Goal: Information Seeking & Learning: Check status

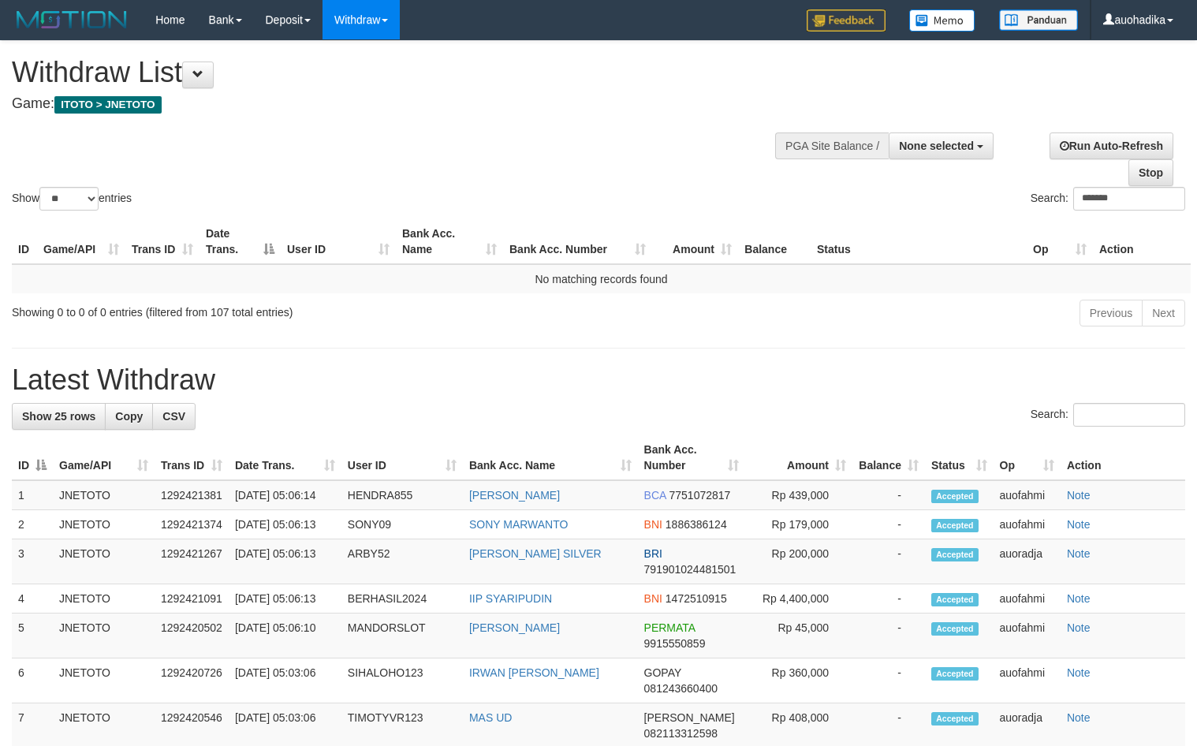
select select
select select "**"
click at [550, 140] on div "Show ** ** ** *** entries Search: *******" at bounding box center [598, 127] width 1197 height 173
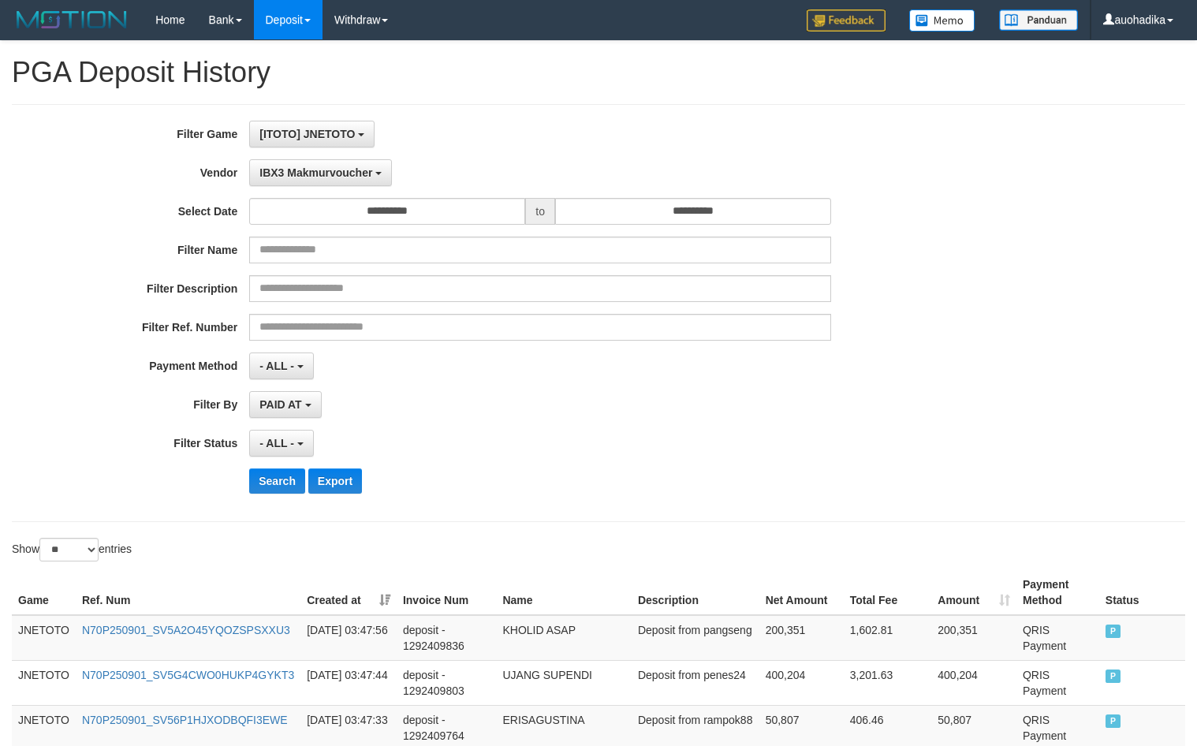
select select "**********"
select select "**"
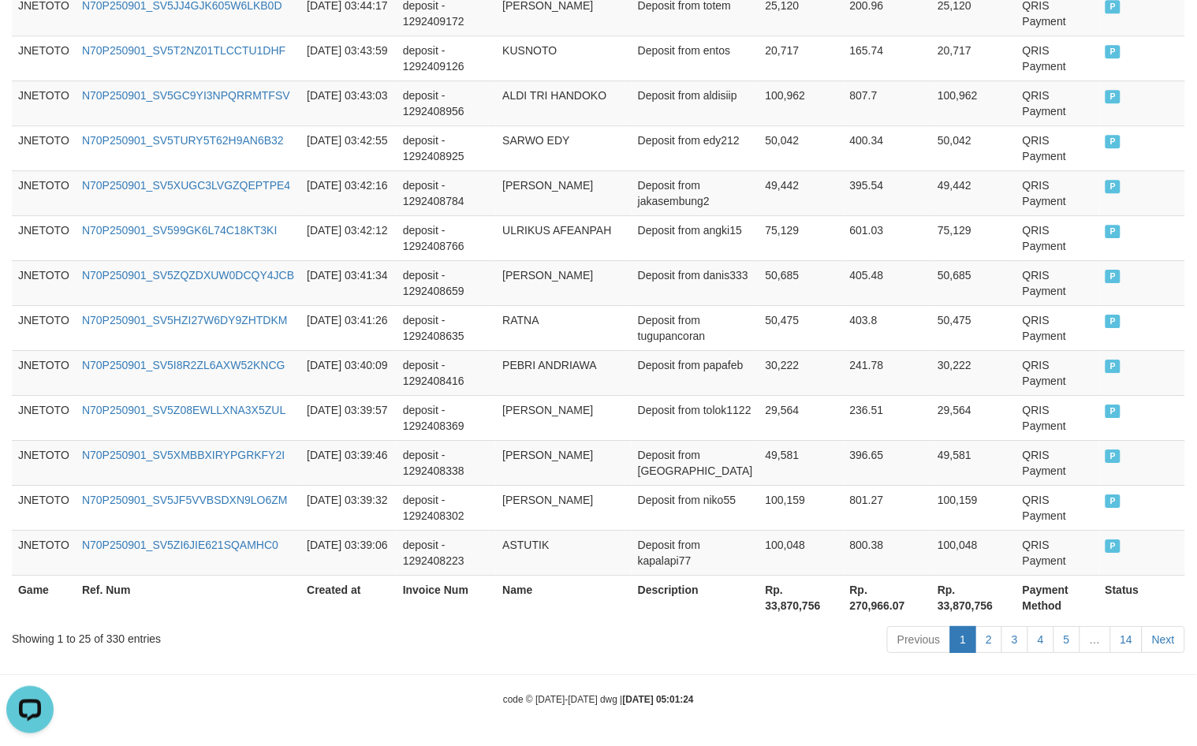
scroll to position [13, 0]
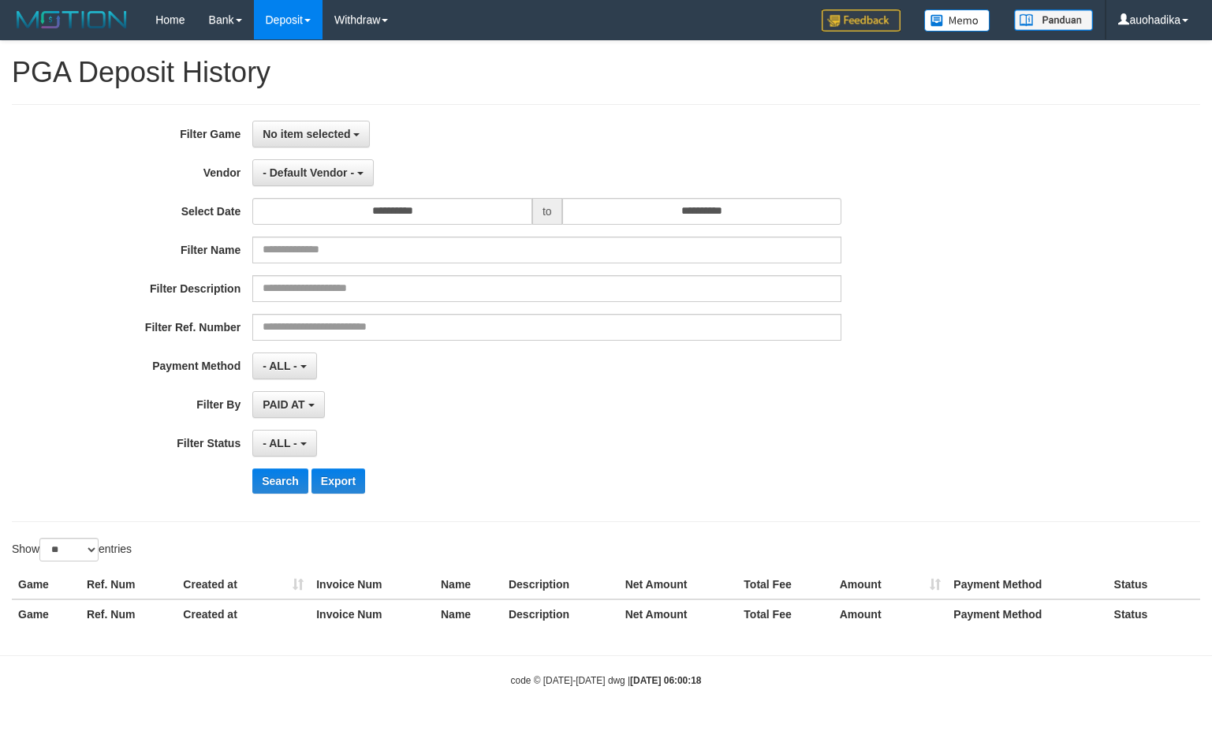
select select
select select "**"
click at [284, 140] on button "No item selected" at bounding box center [310, 134] width 117 height 27
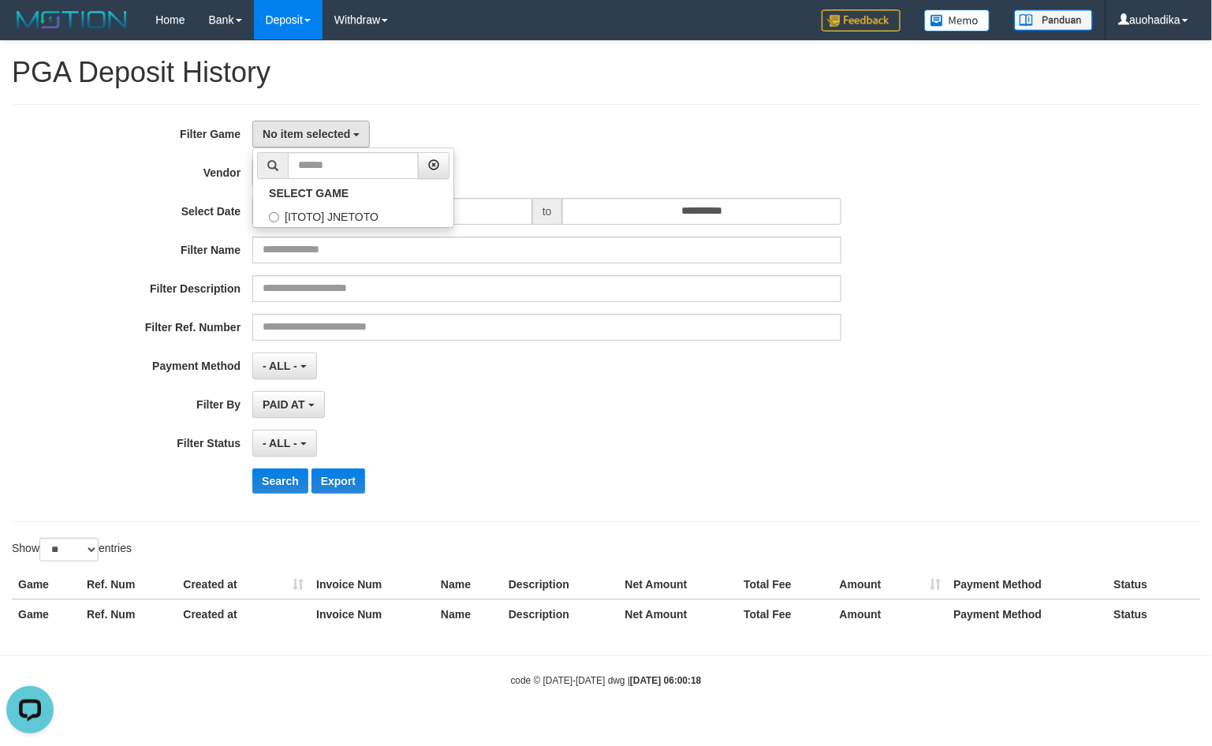
click at [356, 228] on ul "SELECT GAME [ITOTO] JNETOTO" at bounding box center [353, 187] width 202 height 80
click at [351, 143] on button "No item selected" at bounding box center [310, 134] width 117 height 27
click at [347, 210] on label "[ITOTO] JNETOTO" at bounding box center [353, 215] width 200 height 24
select select "***"
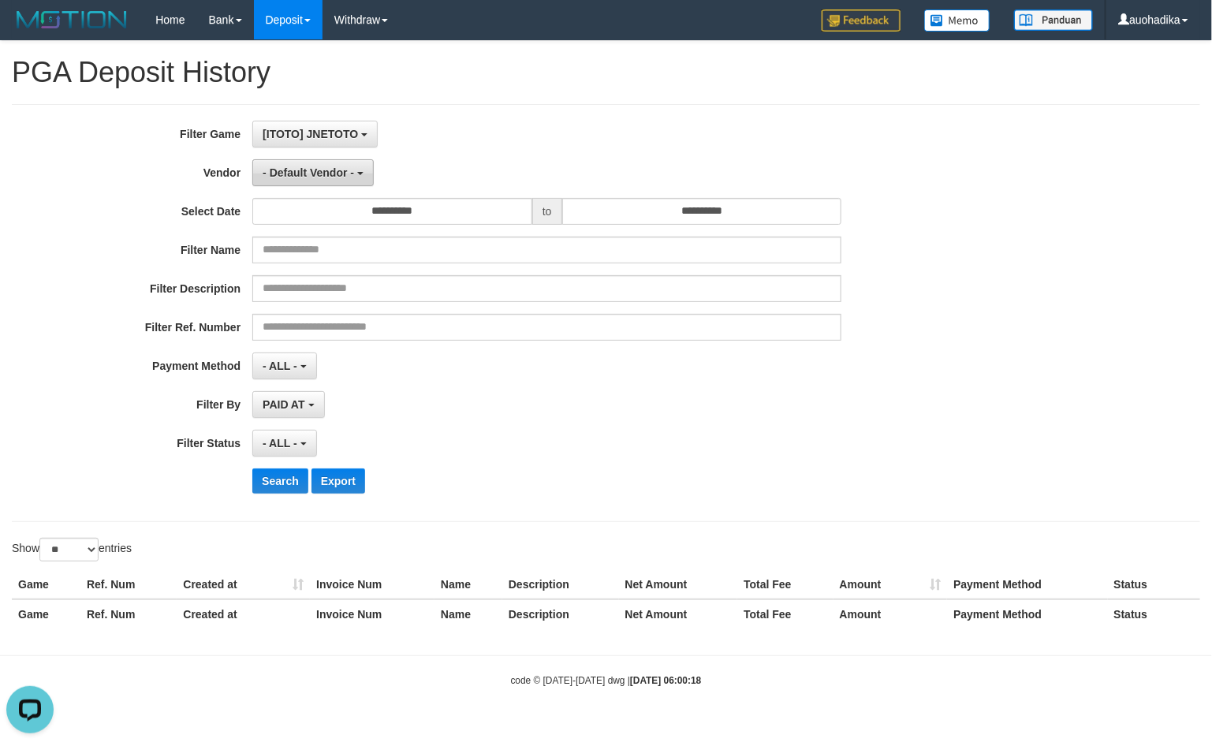
click at [340, 170] on span "- Default Vendor -" at bounding box center [308, 172] width 91 height 13
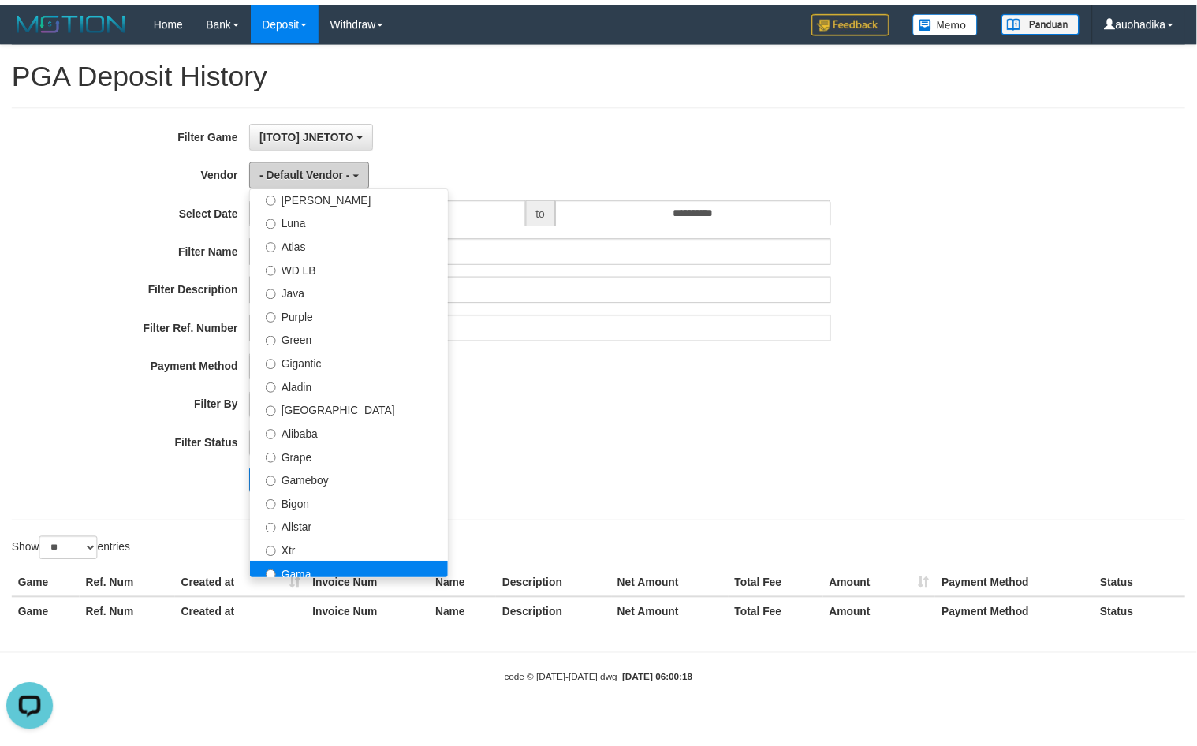
scroll to position [0, 0]
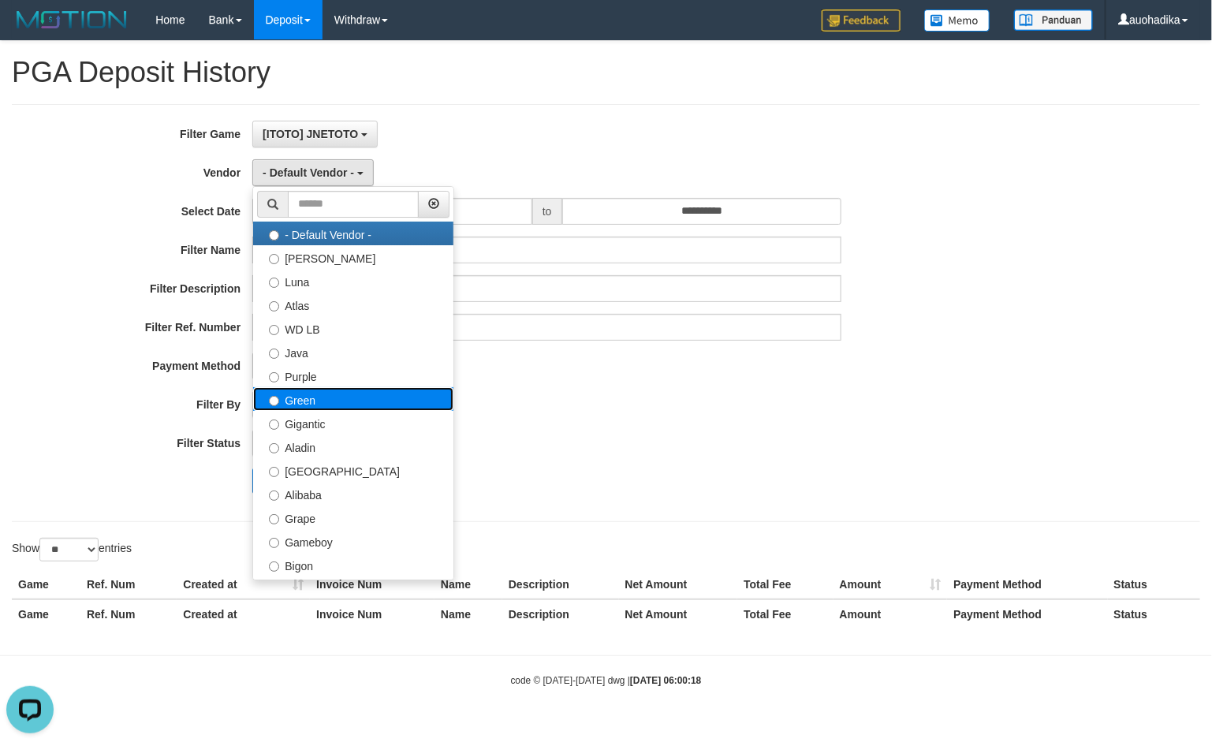
click at [348, 398] on label "Green" at bounding box center [353, 399] width 200 height 24
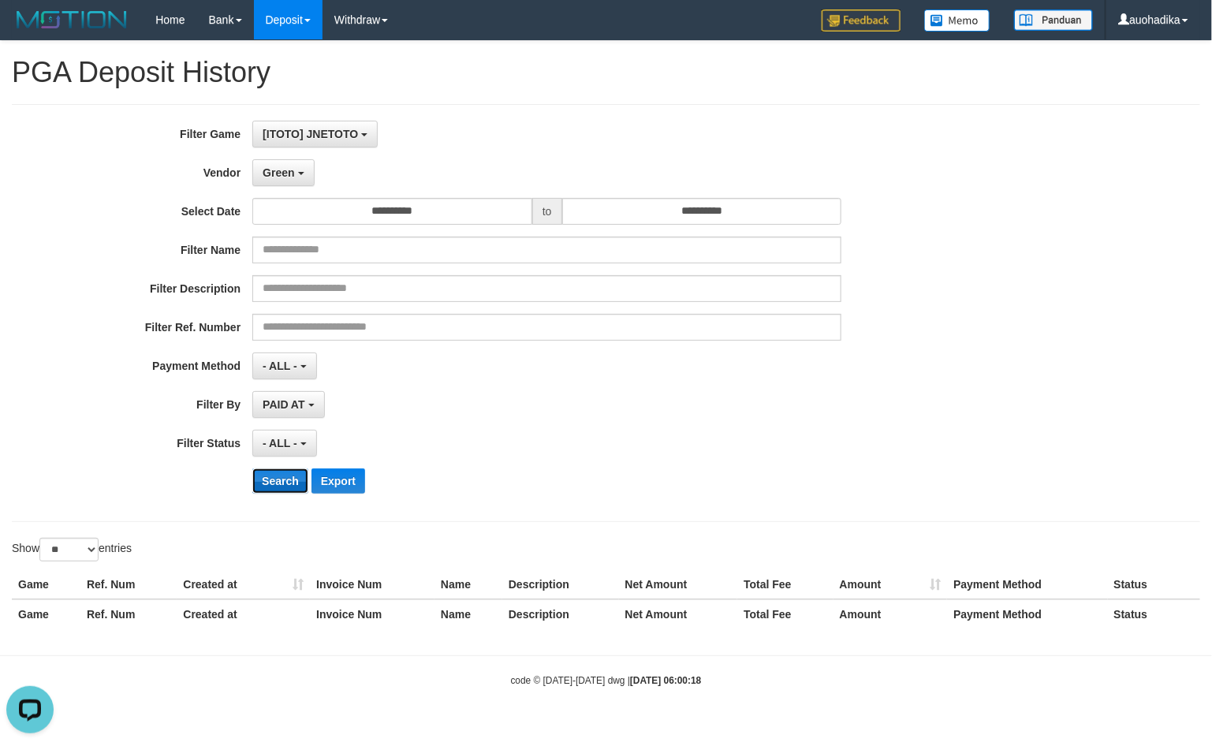
click at [282, 494] on button "Search" at bounding box center [280, 480] width 56 height 25
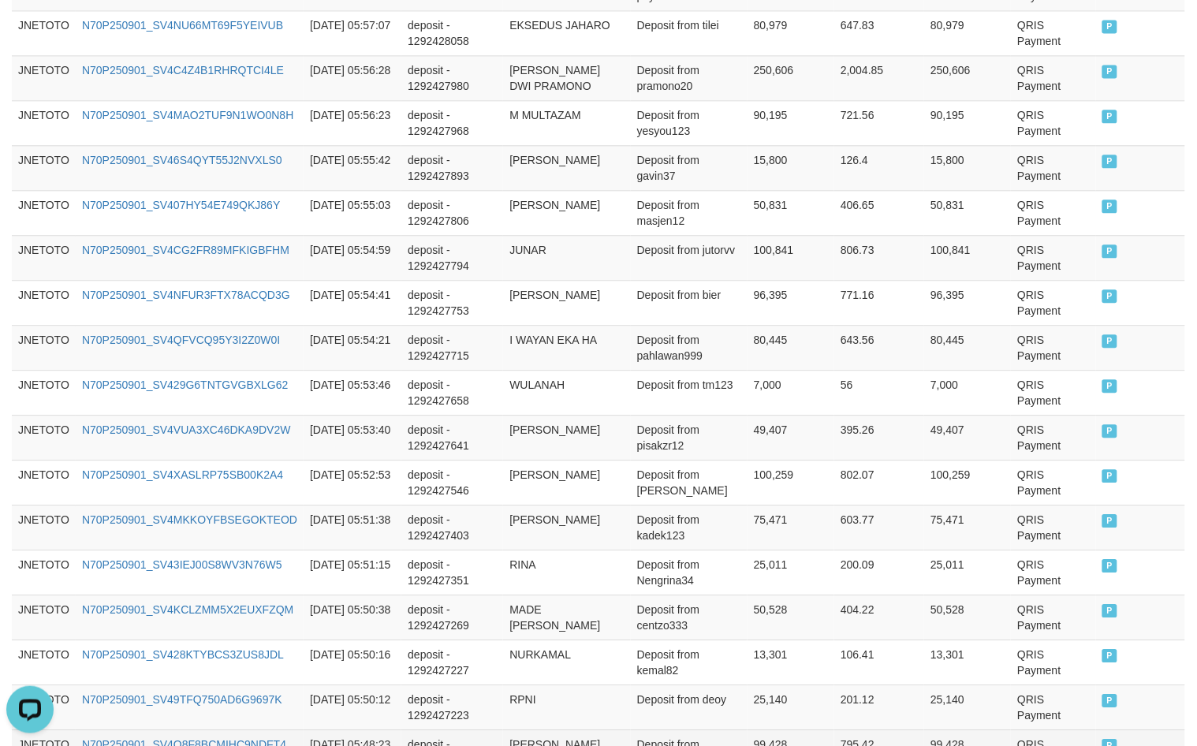
scroll to position [1171, 0]
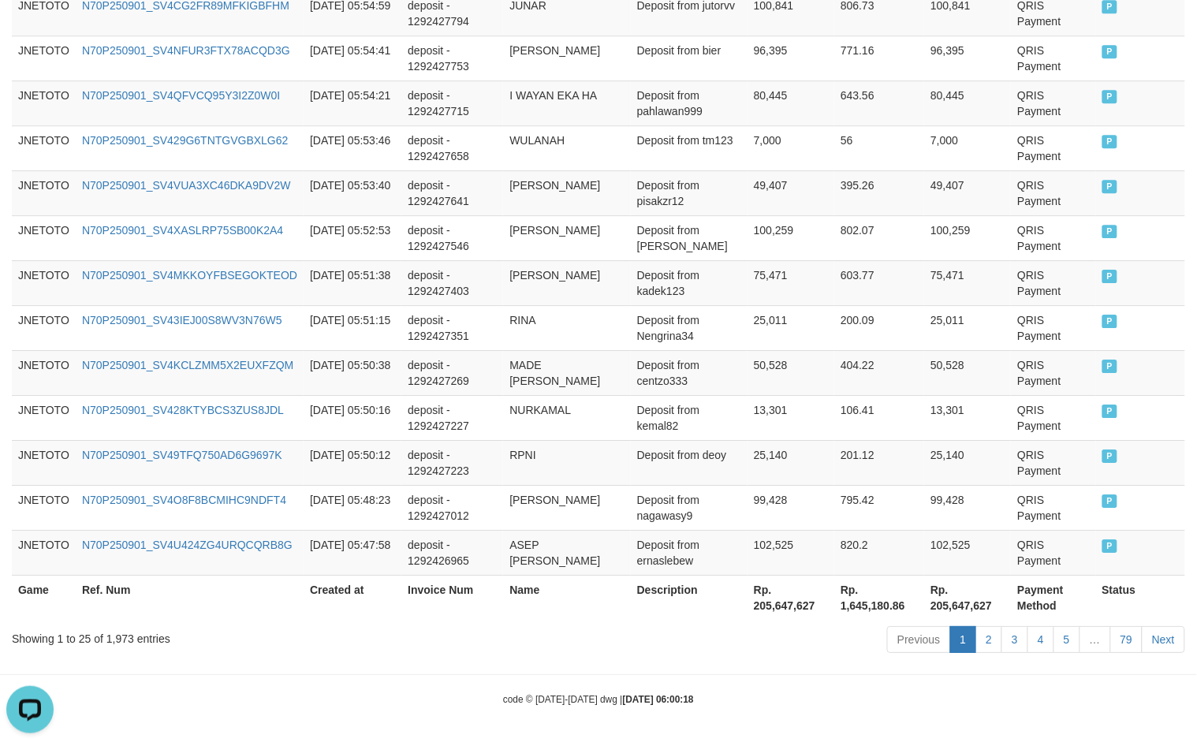
click at [116, 649] on div "Showing 1 to 25 of 1,973 entries Previous 1 2 3 4 5 … 79 Next" at bounding box center [598, 641] width 1197 height 34
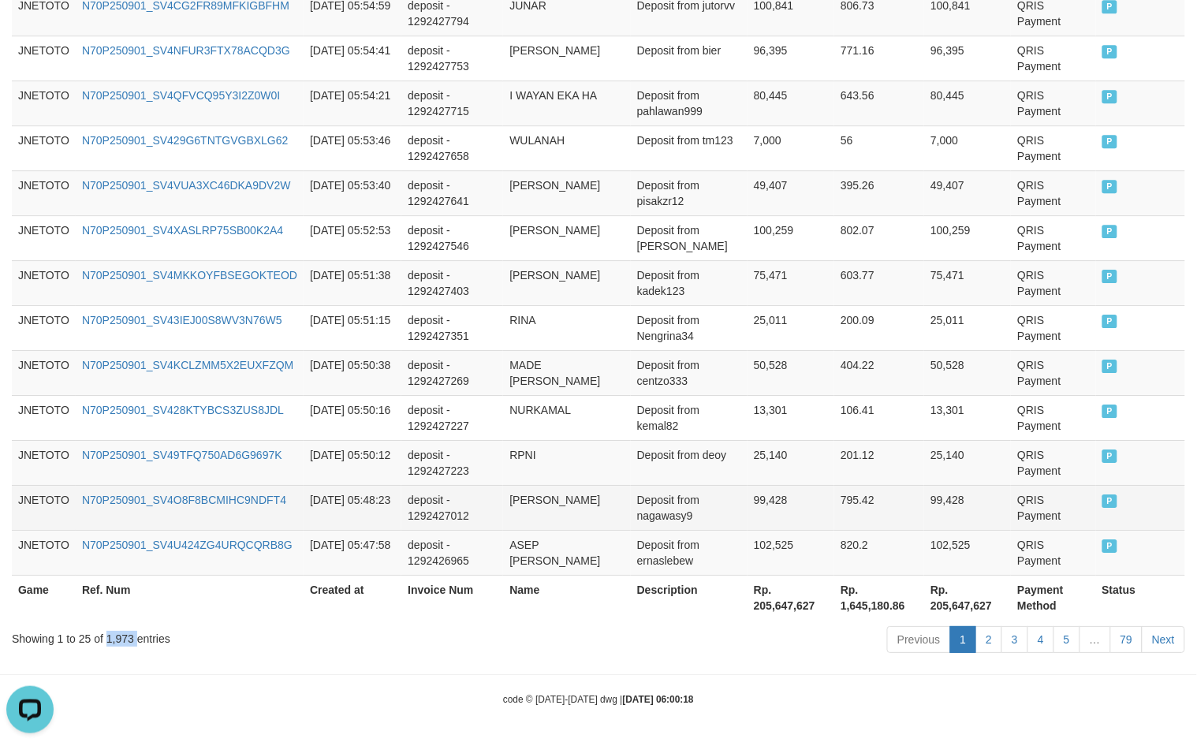
copy div "1,973"
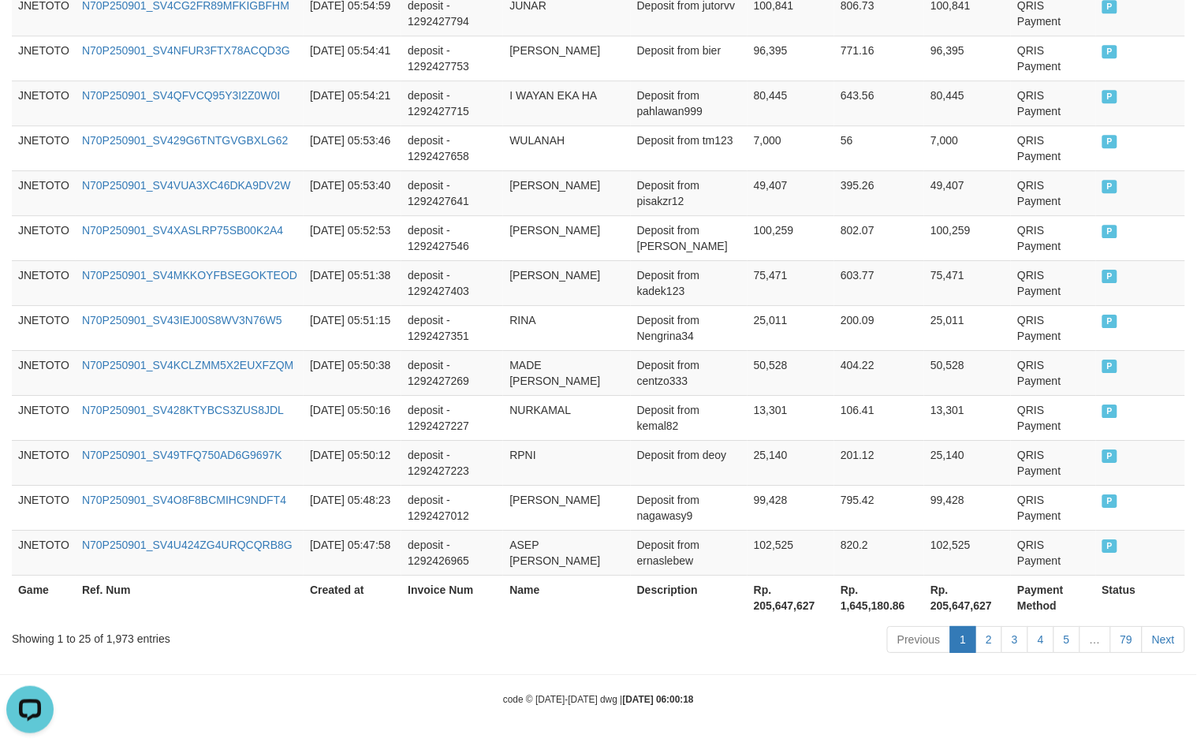
click at [770, 607] on th "Rp. 205,647,627" at bounding box center [790, 597] width 87 height 45
copy th "205,647,627"
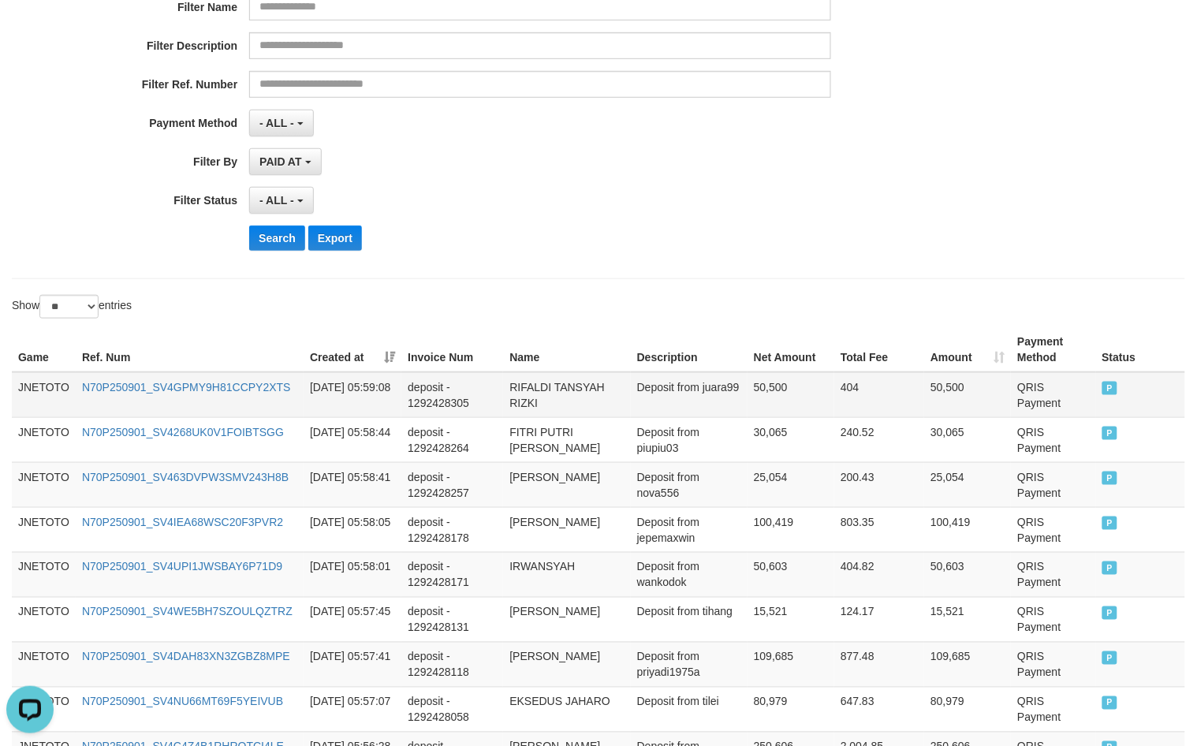
scroll to position [0, 0]
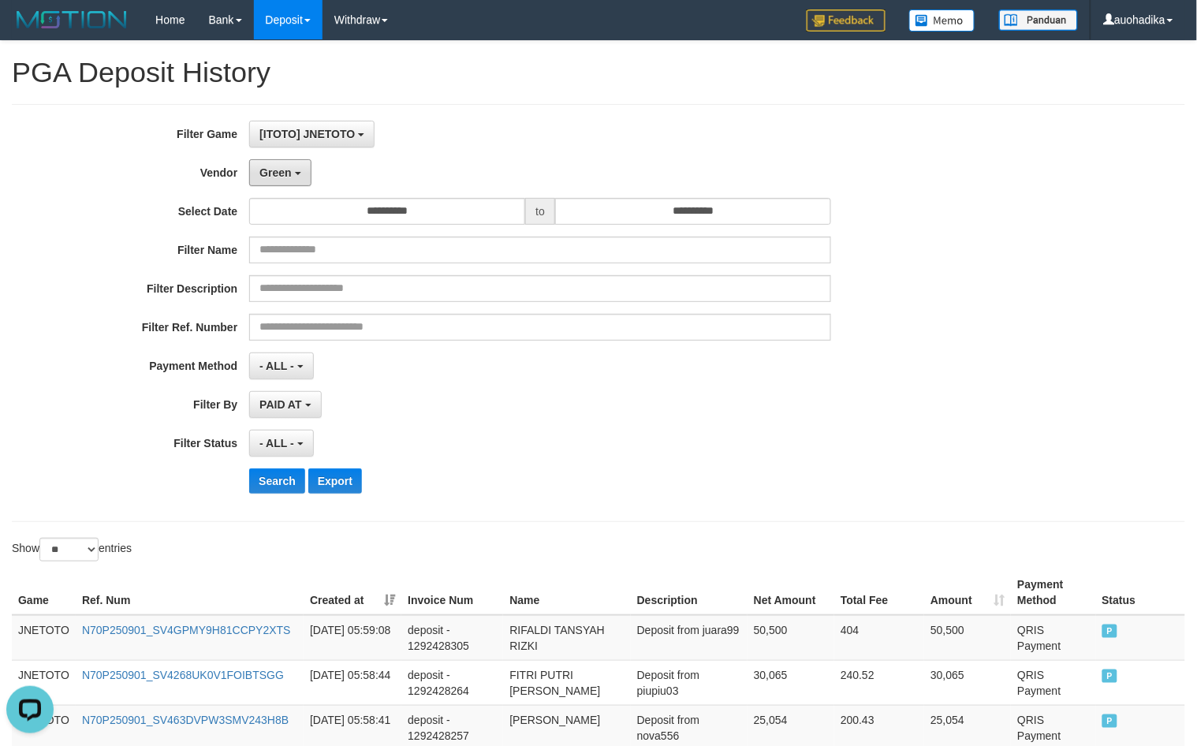
drag, startPoint x: 256, startPoint y: 176, endPoint x: 273, endPoint y: 227, distance: 53.9
click at [255, 176] on button "Green" at bounding box center [279, 172] width 61 height 27
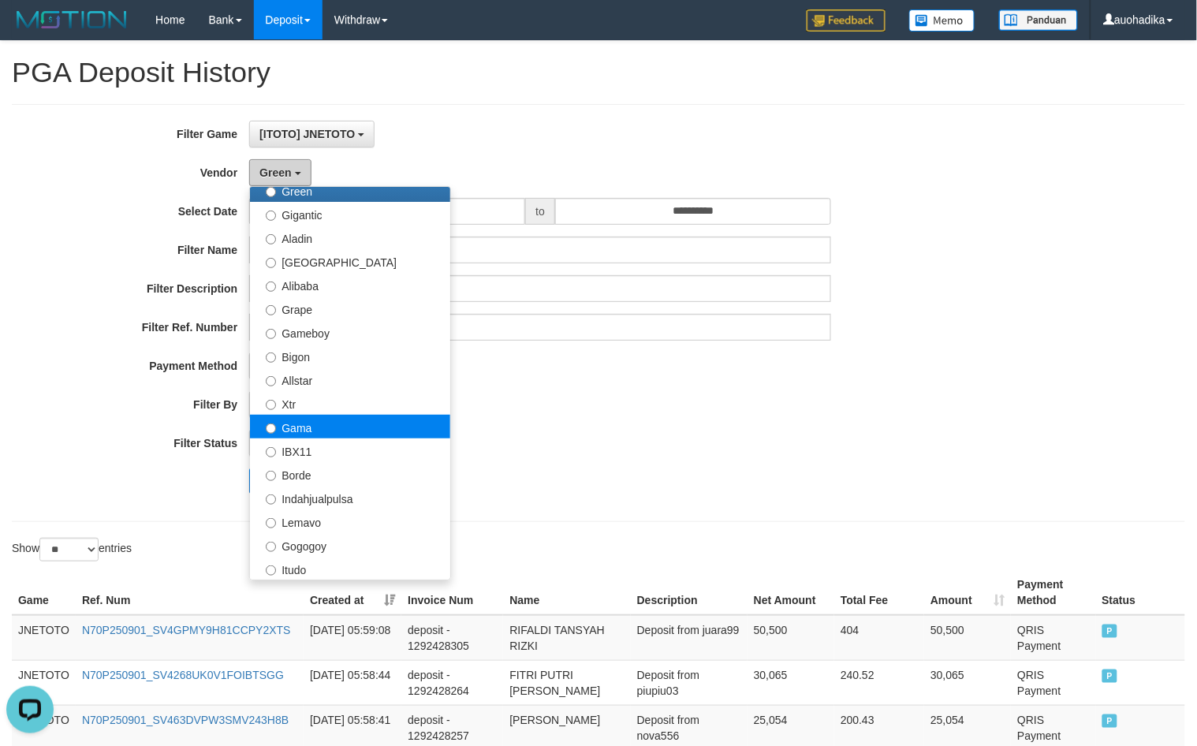
scroll to position [263, 0]
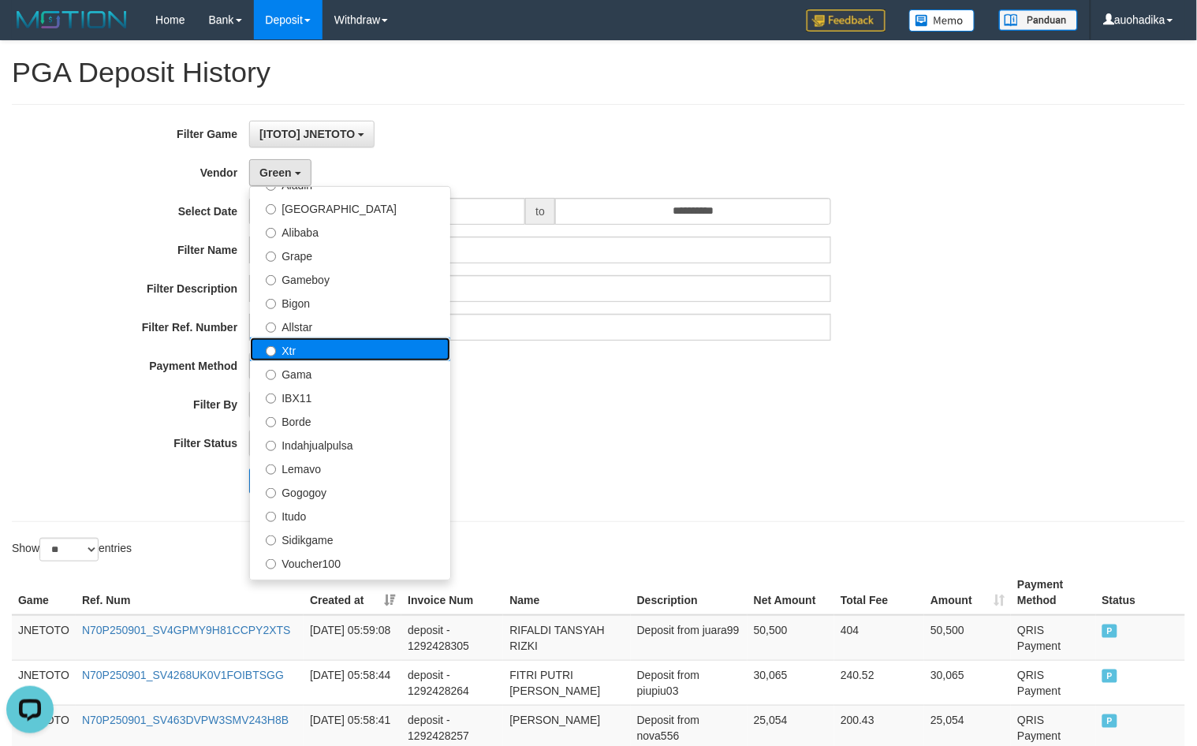
click at [315, 359] on label "Xtr" at bounding box center [350, 349] width 200 height 24
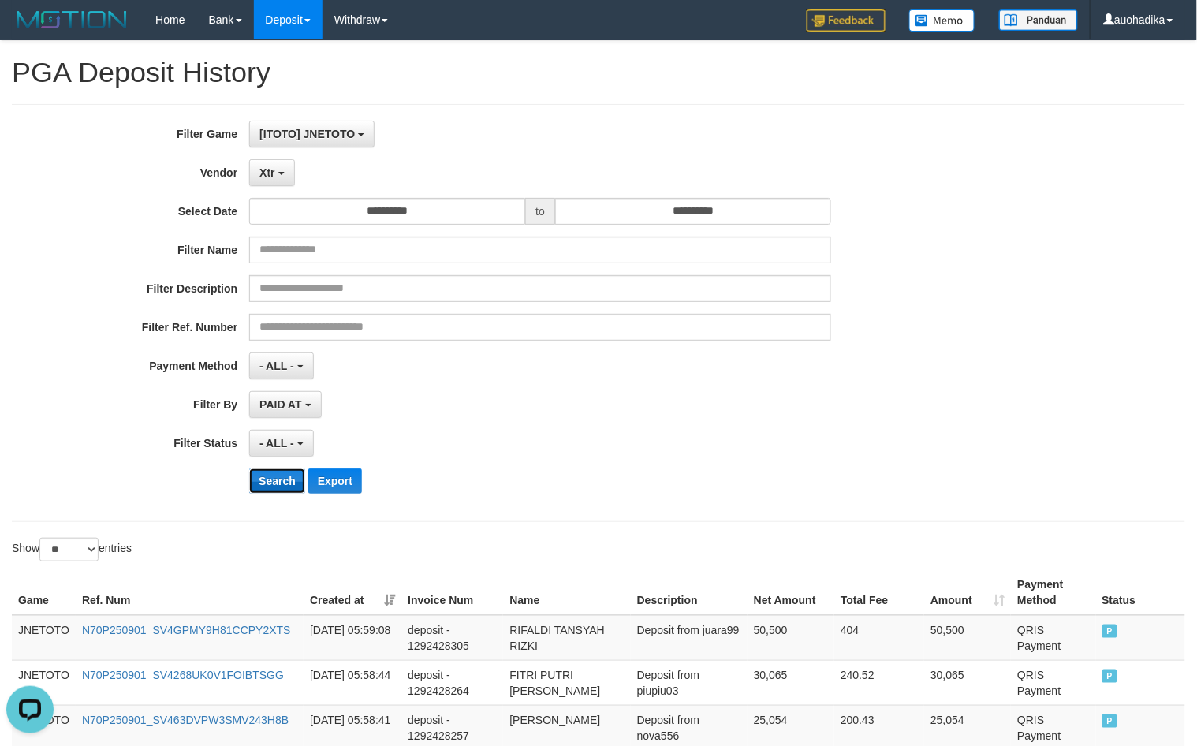
click at [265, 494] on button "Search" at bounding box center [277, 480] width 56 height 25
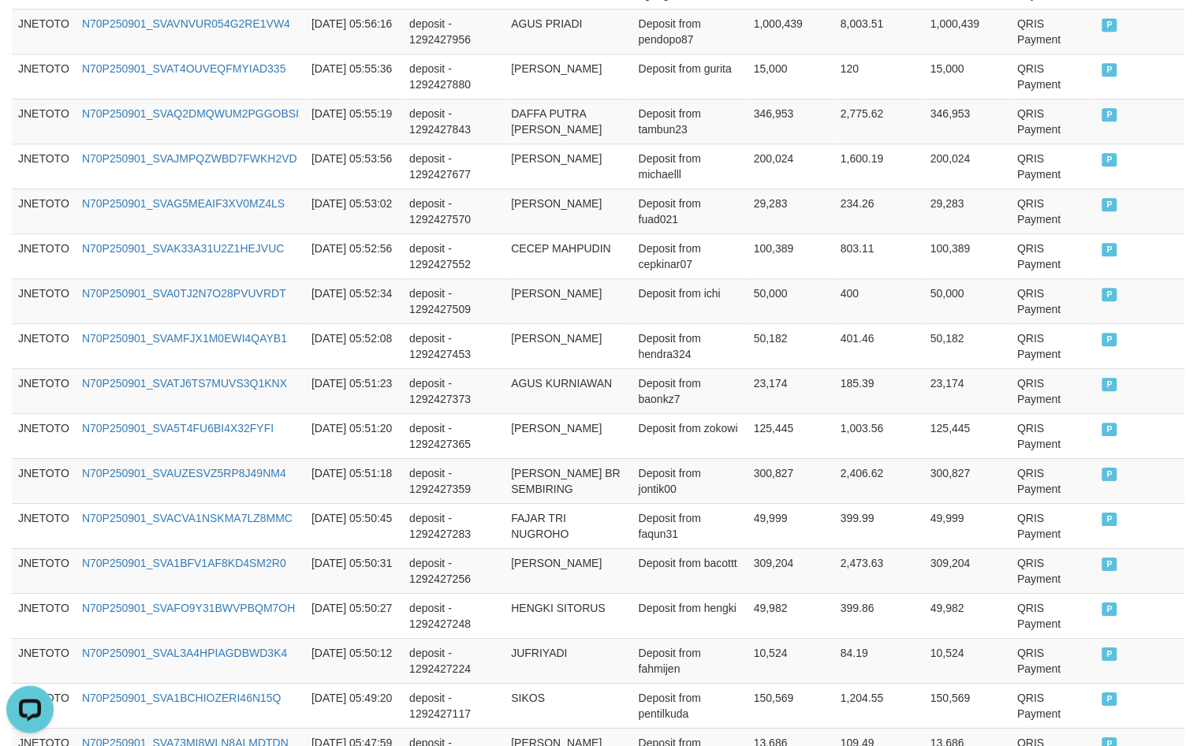
scroll to position [1171, 0]
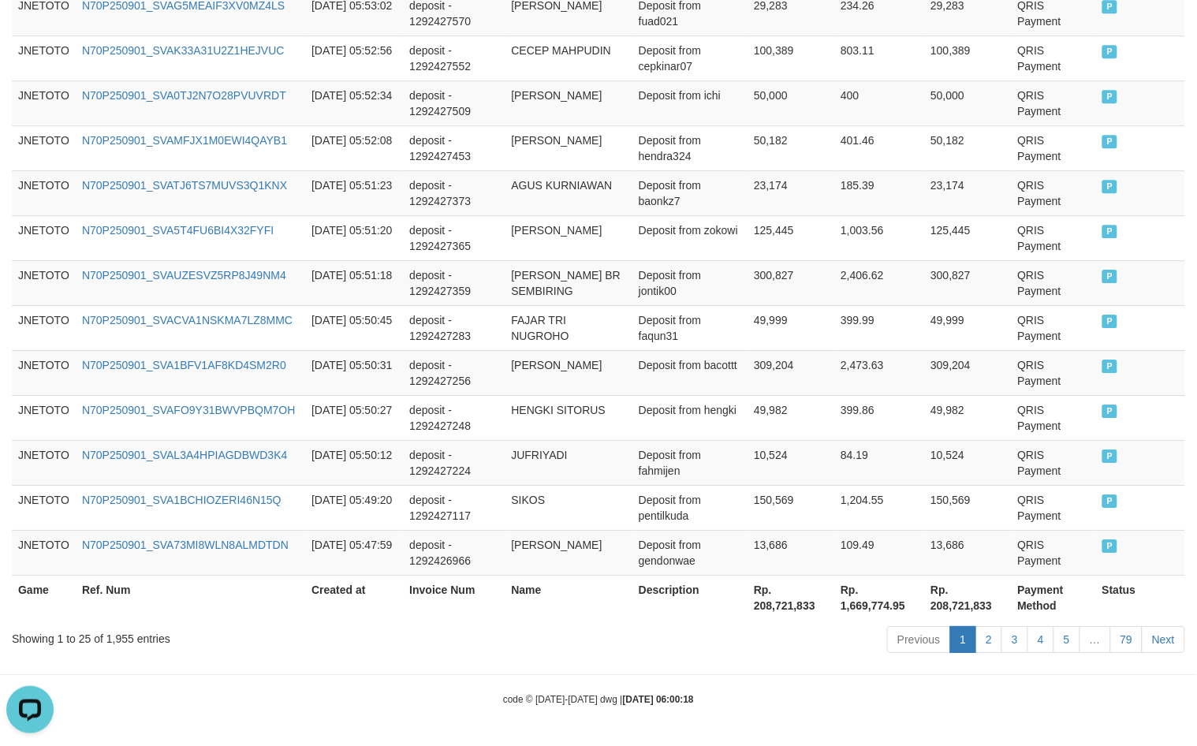
click at [117, 643] on div "Showing 1 to 25 of 1,955 entries" at bounding box center [249, 635] width 475 height 22
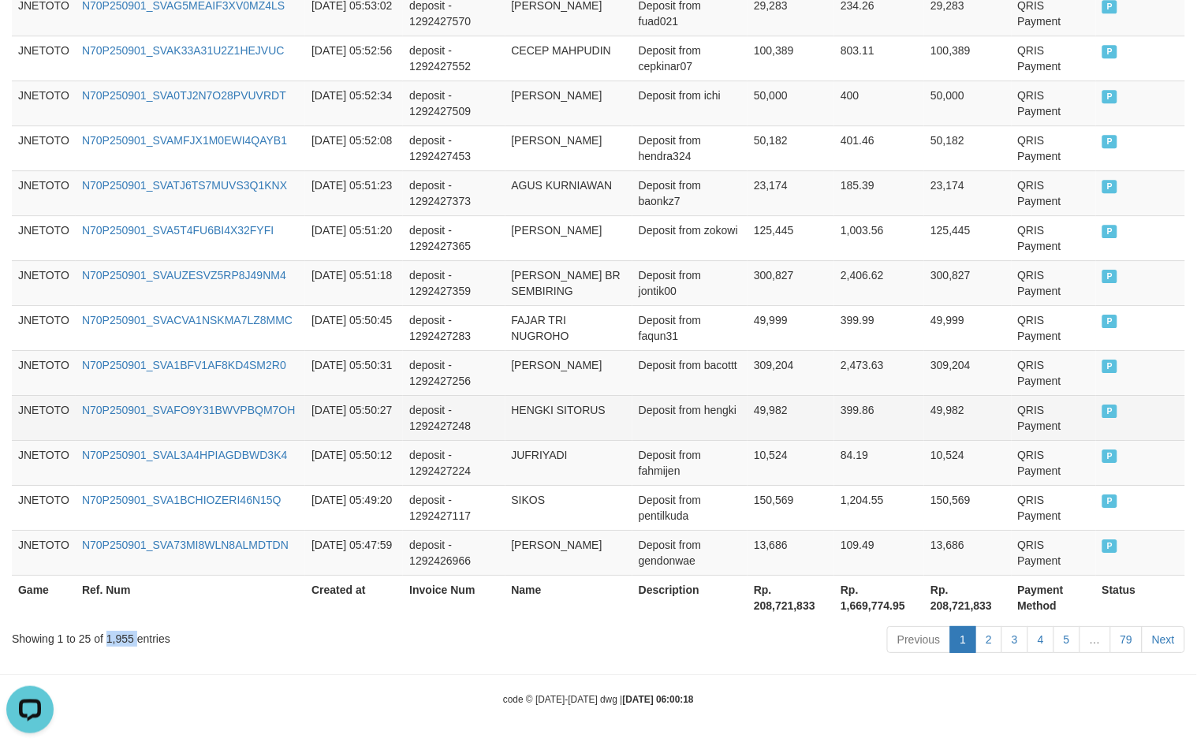
copy div "1,955"
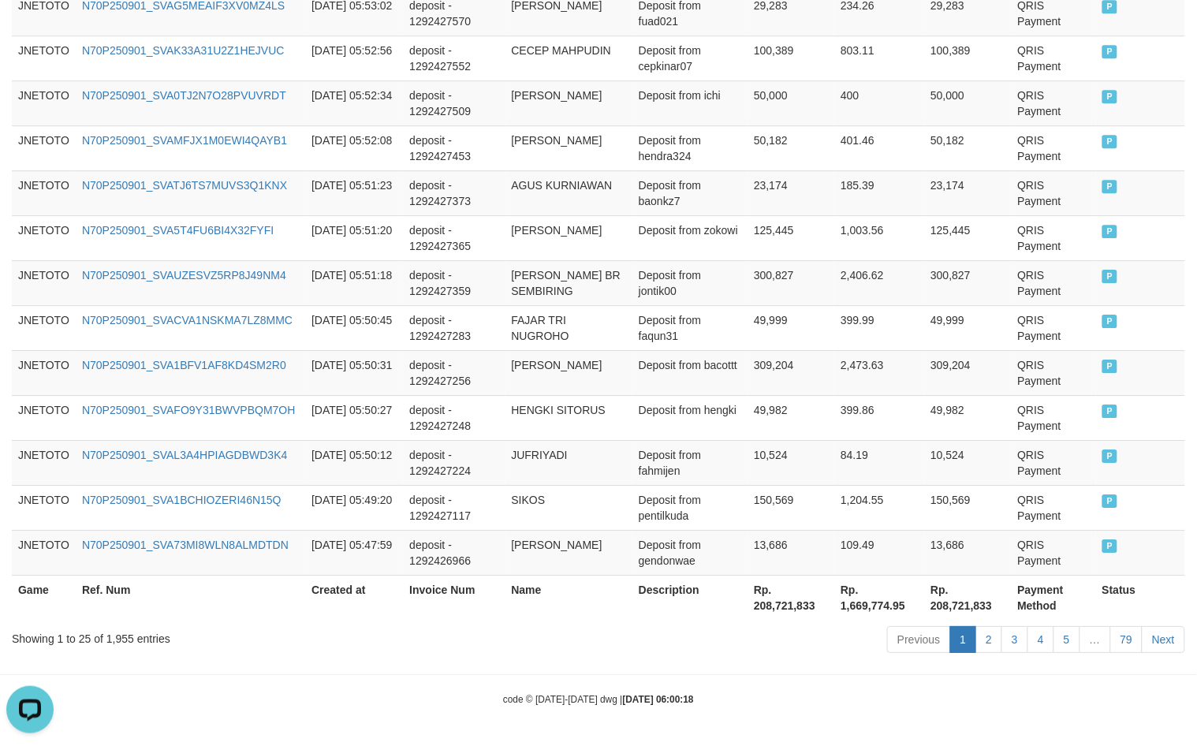
click at [792, 597] on th "Rp. 208,721,833" at bounding box center [790, 597] width 87 height 45
copy th "208,721,833"
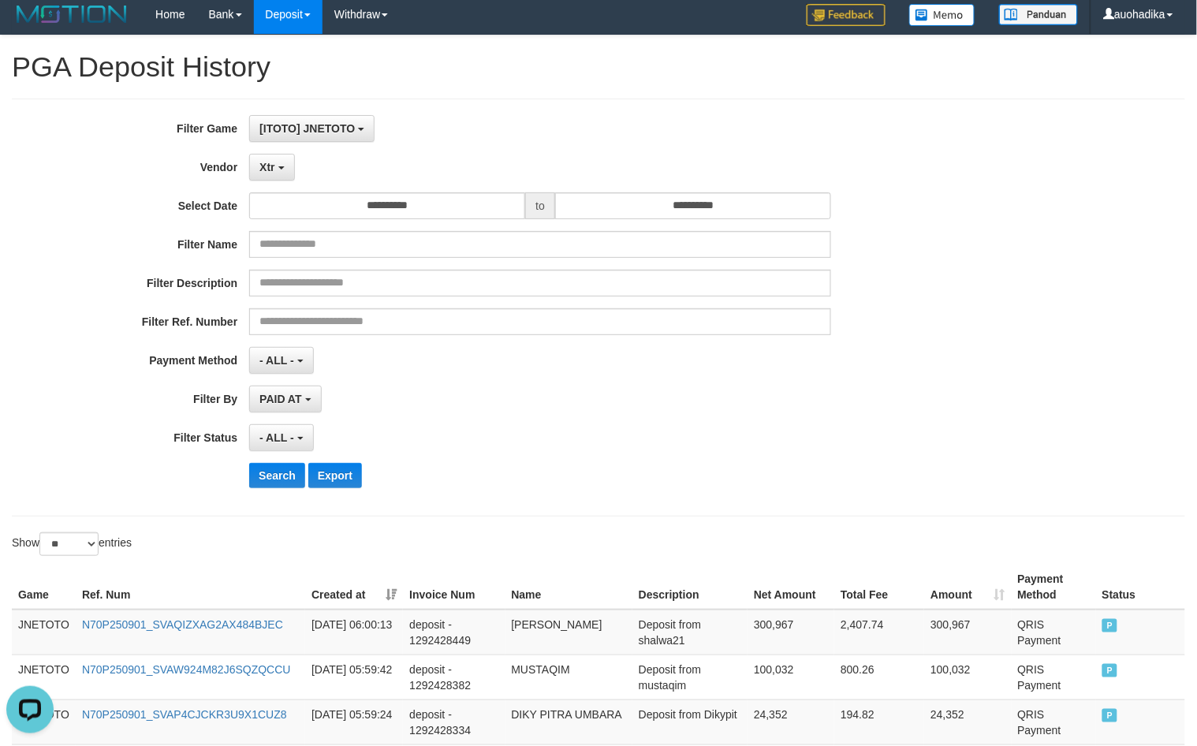
scroll to position [0, 0]
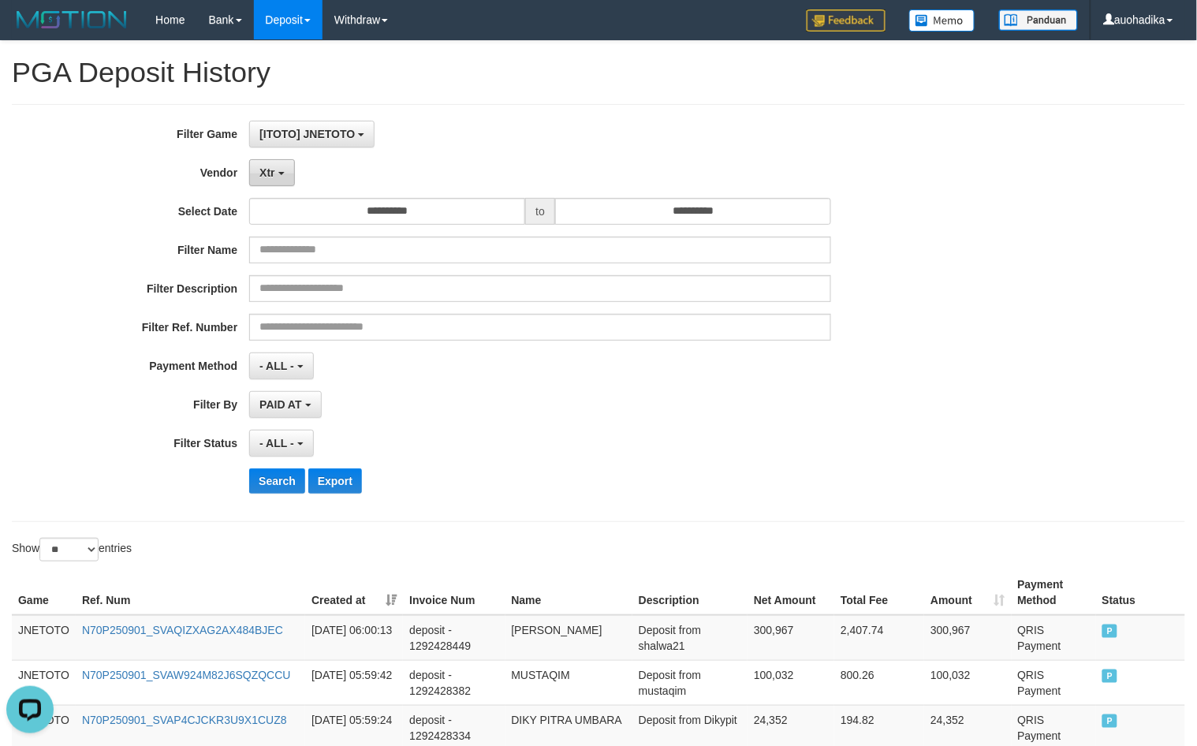
click at [285, 168] on button "Xtr" at bounding box center [271, 172] width 45 height 27
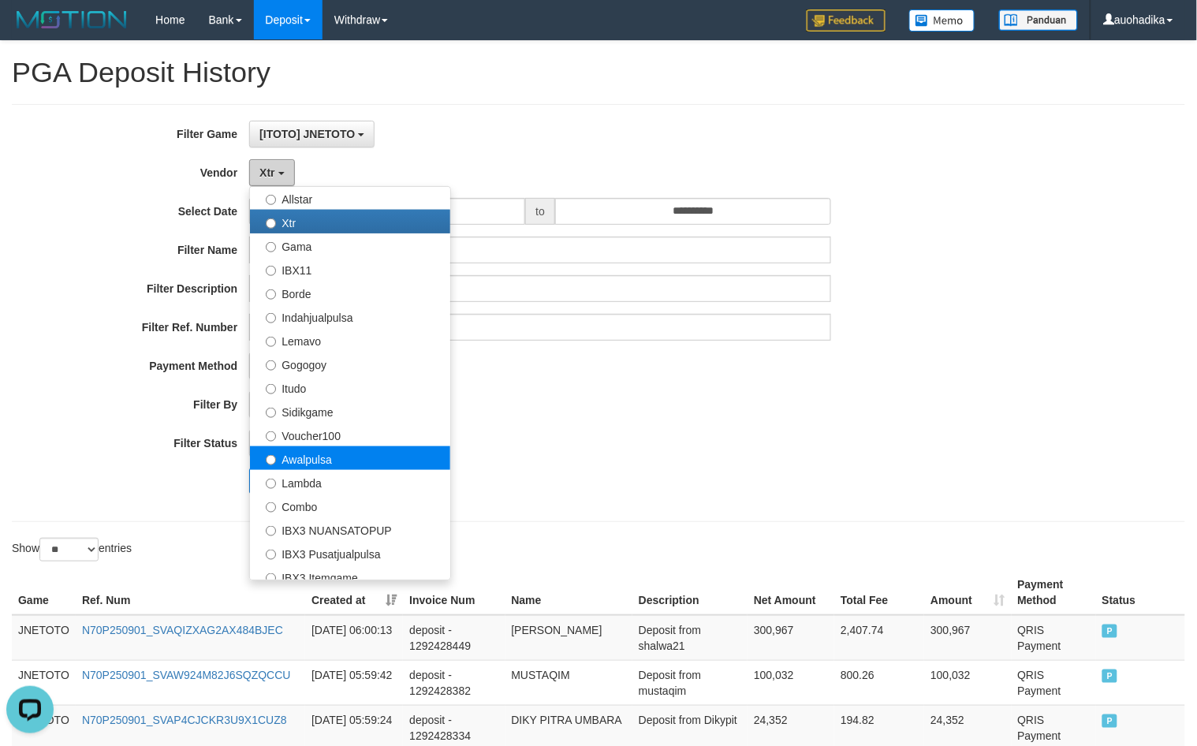
scroll to position [394, 0]
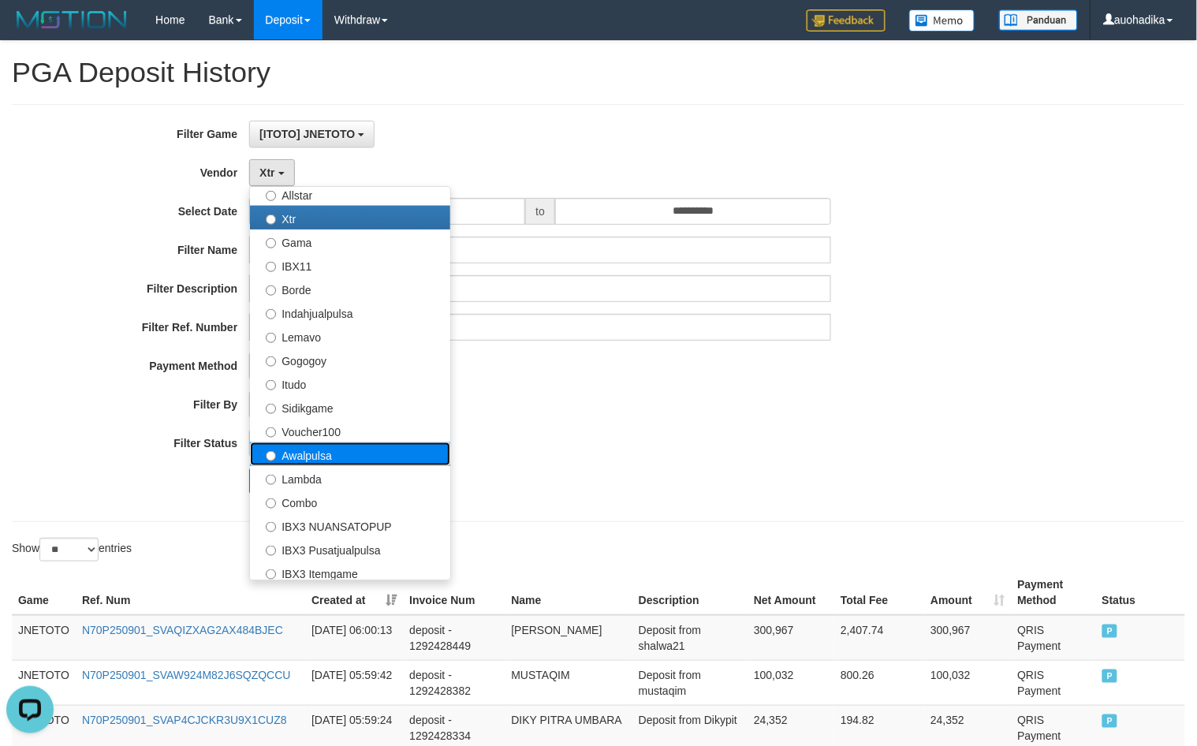
click at [390, 450] on label "Awalpulsa" at bounding box center [350, 454] width 200 height 24
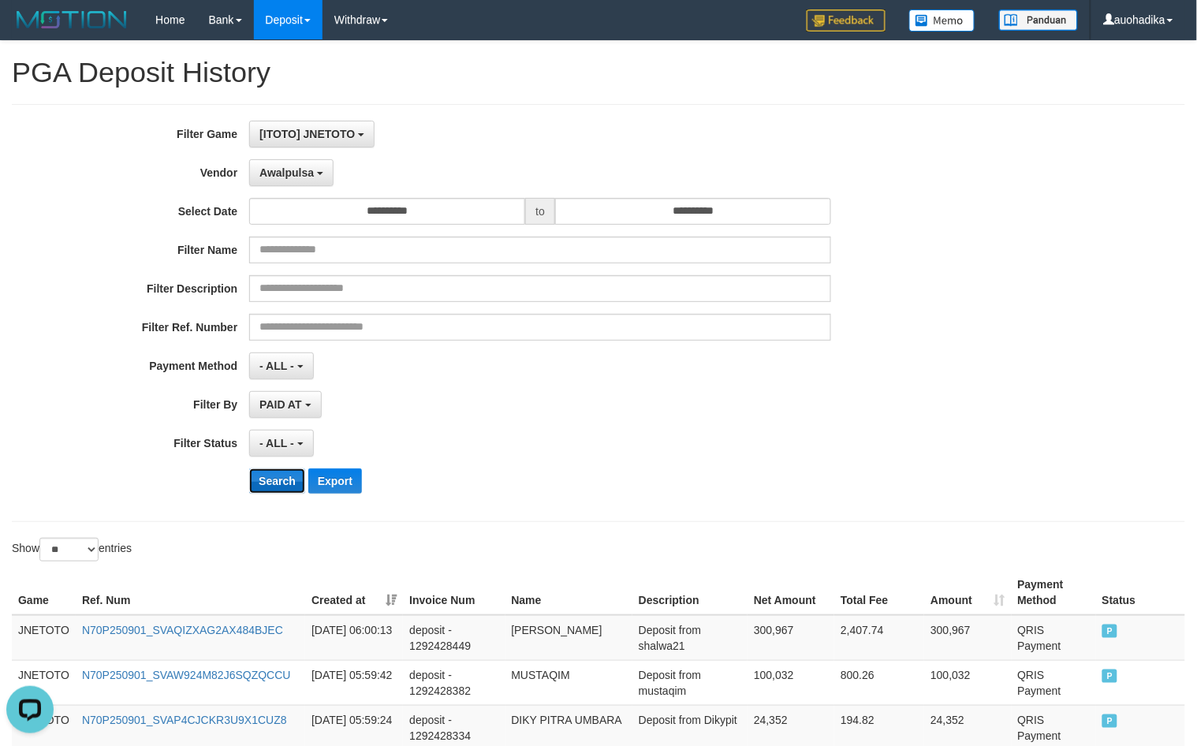
click at [290, 482] on button "Search" at bounding box center [277, 480] width 56 height 25
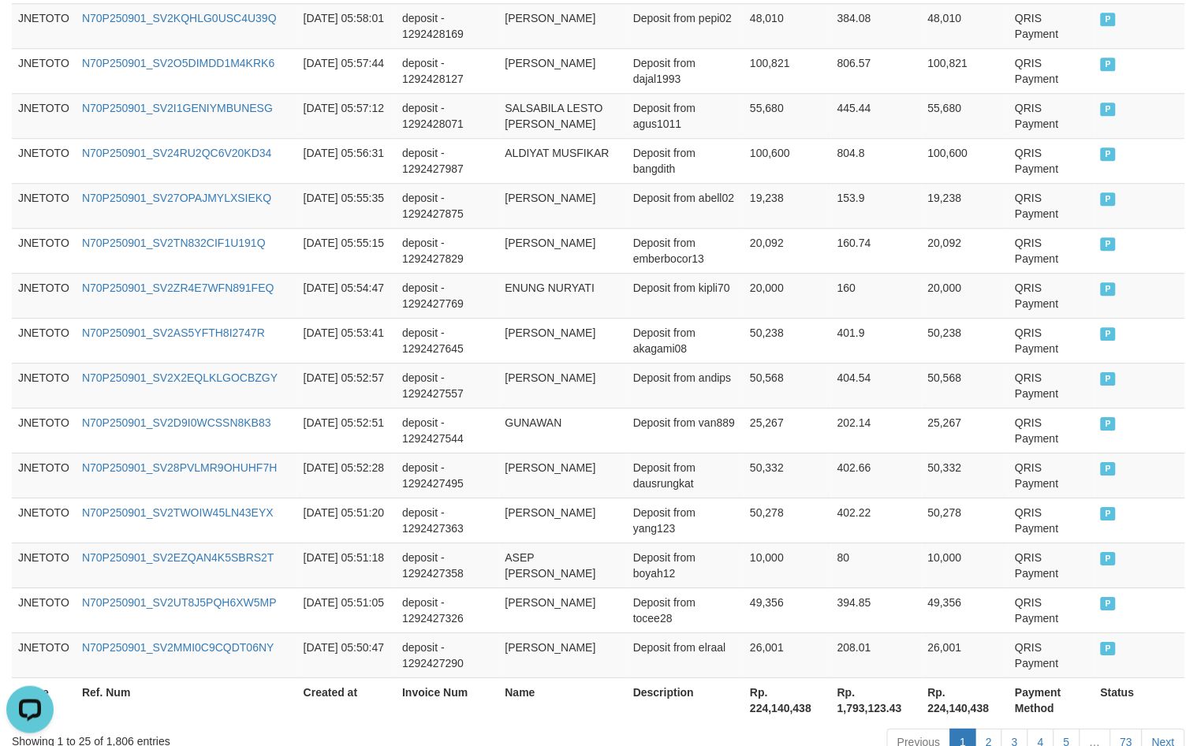
scroll to position [1171, 0]
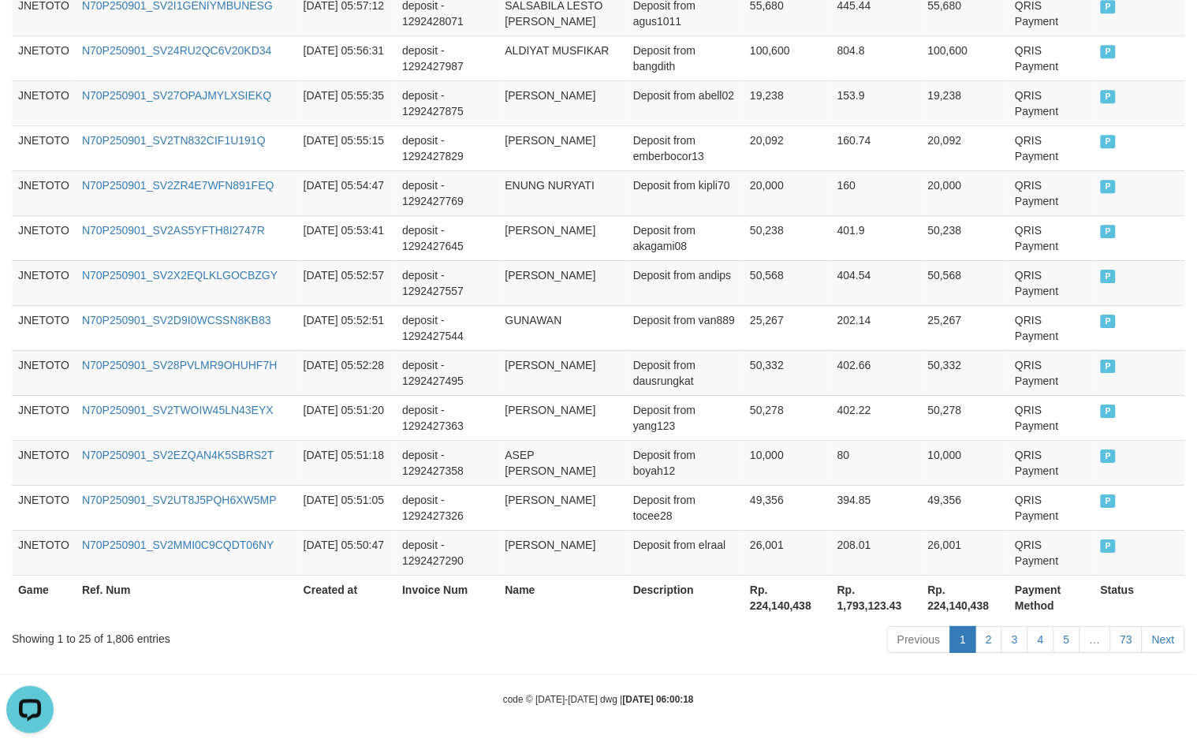
click at [123, 641] on div "Showing 1 to 25 of 1,806 entries" at bounding box center [249, 635] width 475 height 22
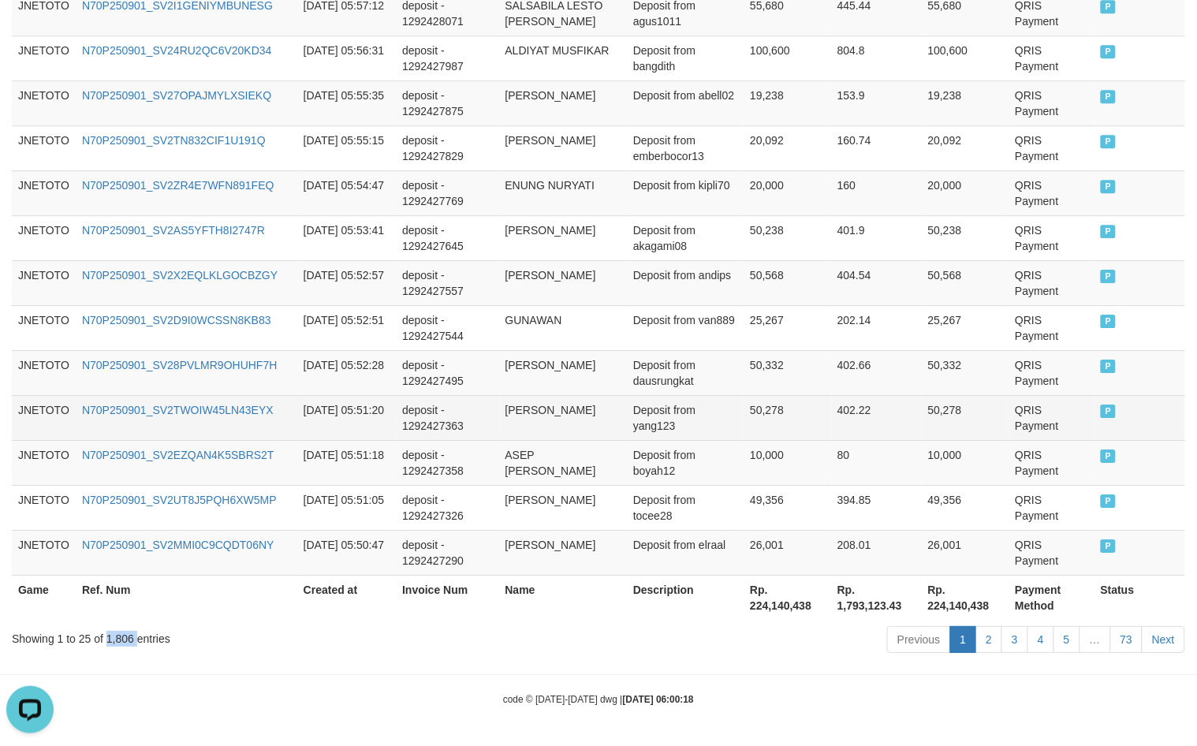
copy div "1,806"
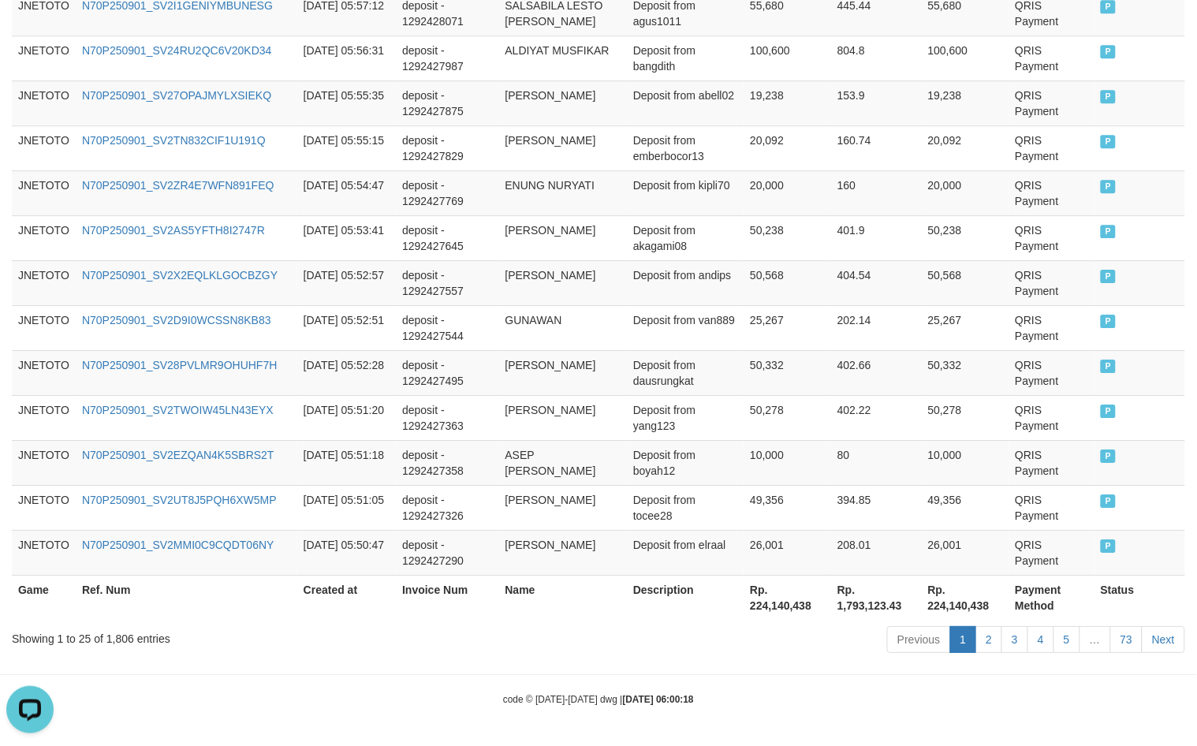
click at [770, 612] on th "Rp. 224,140,438" at bounding box center [788, 597] width 88 height 45
copy th "224,140,438"
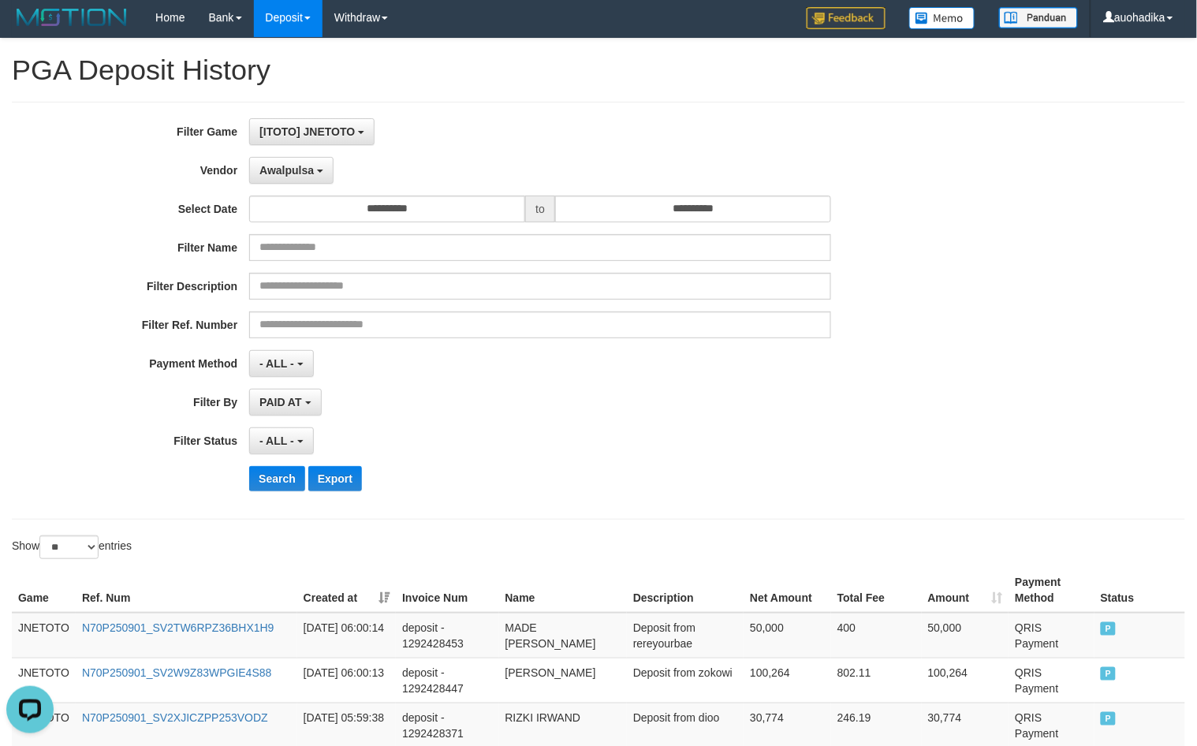
scroll to position [0, 0]
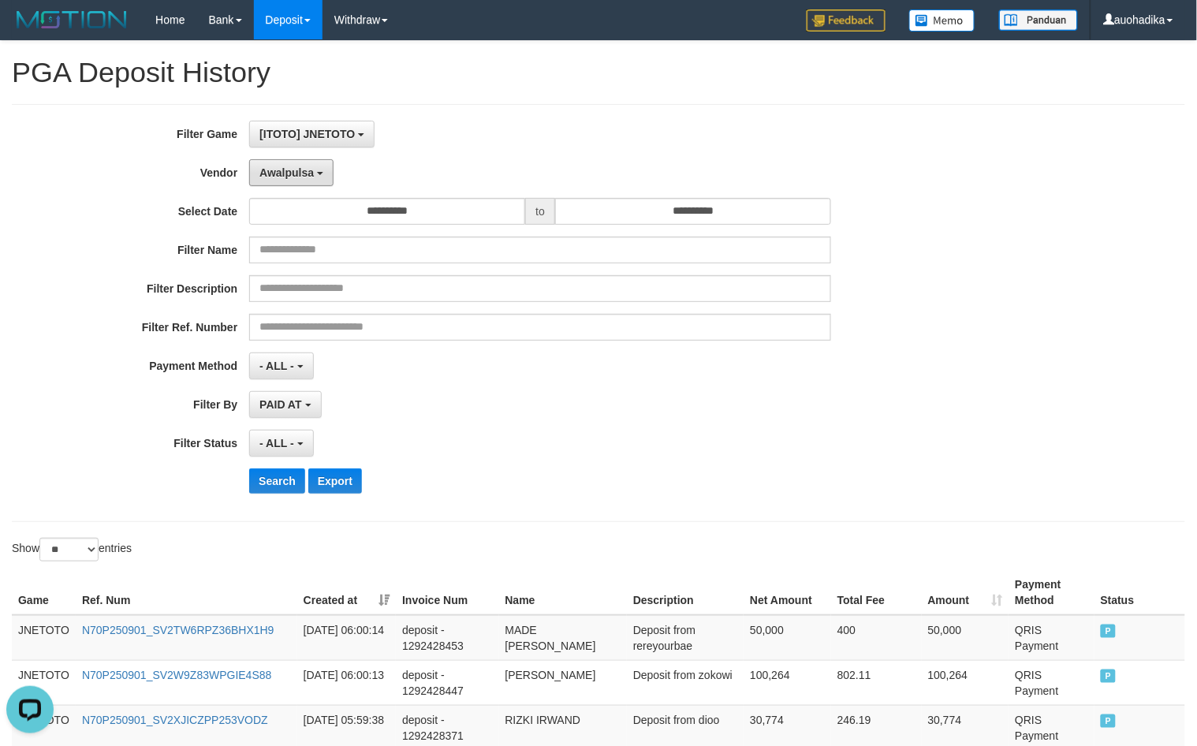
drag, startPoint x: 307, startPoint y: 178, endPoint x: 317, endPoint y: 188, distance: 13.4
click at [307, 178] on span "Awalpulsa" at bounding box center [286, 172] width 54 height 13
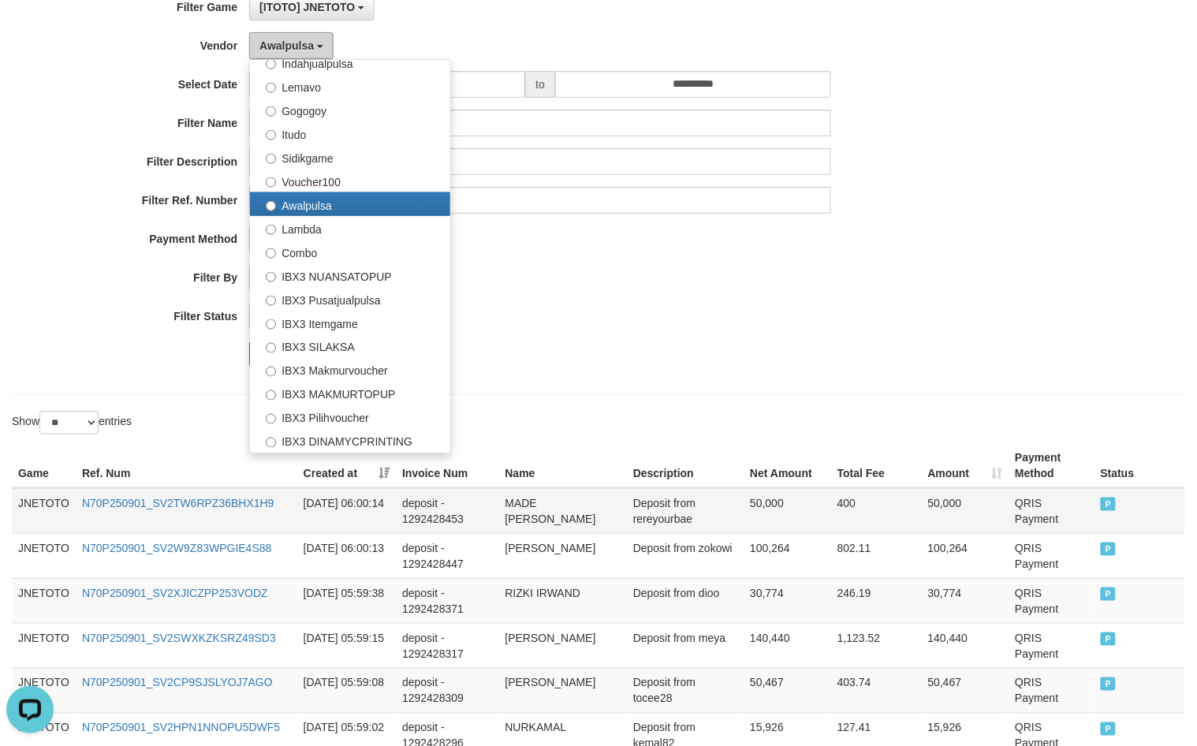
scroll to position [131, 0]
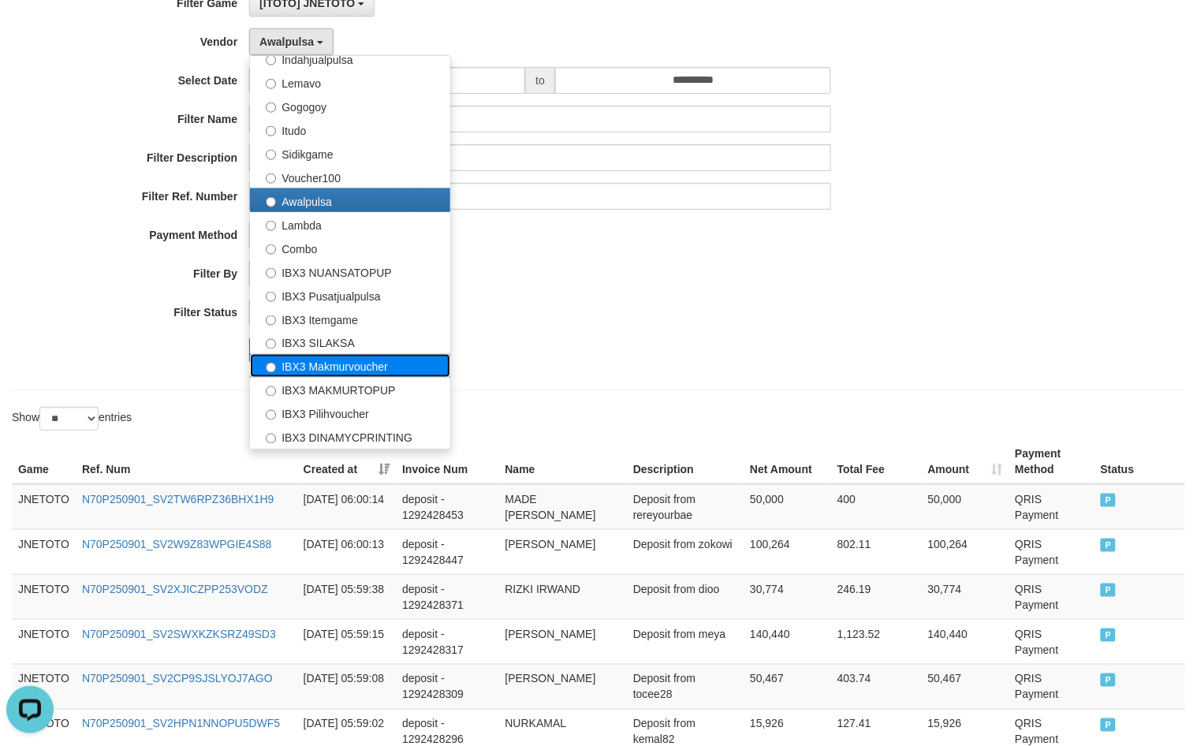
click at [386, 363] on label "IBX3 Makmurvoucher" at bounding box center [350, 366] width 200 height 24
click at [373, 367] on label "IBX3 Makmurvoucher" at bounding box center [350, 366] width 200 height 24
select select "**********"
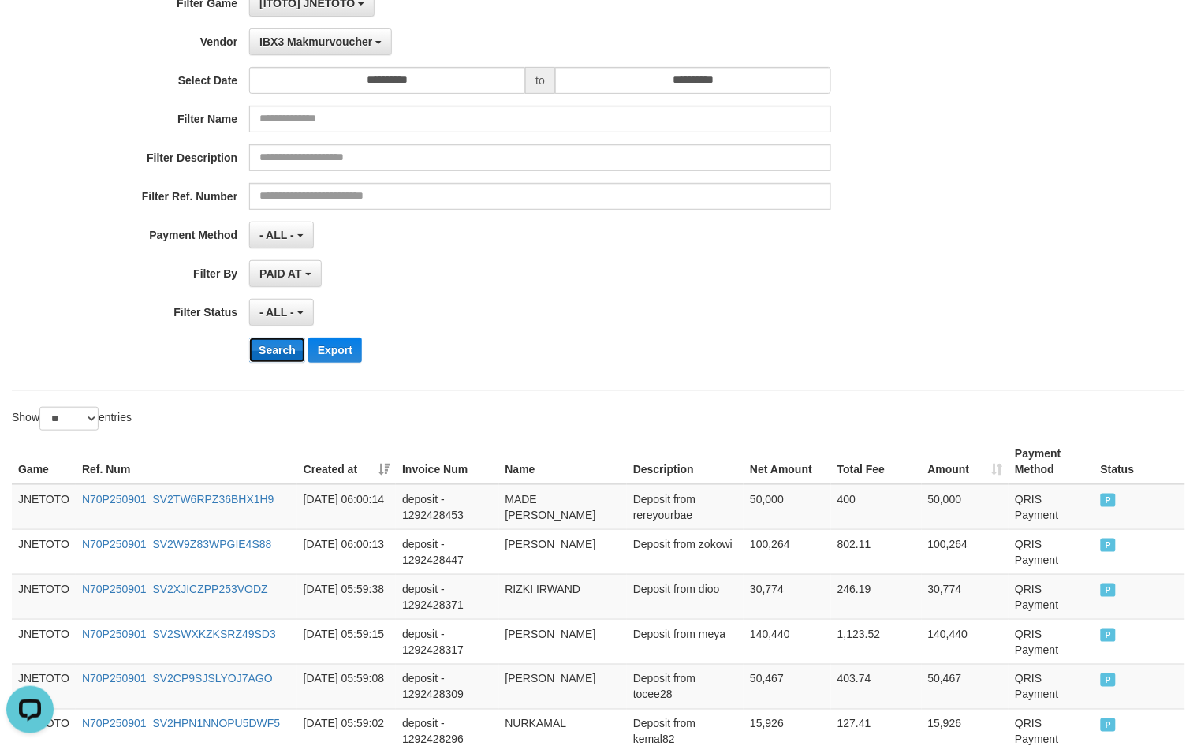
click at [280, 339] on button "Search" at bounding box center [277, 349] width 56 height 25
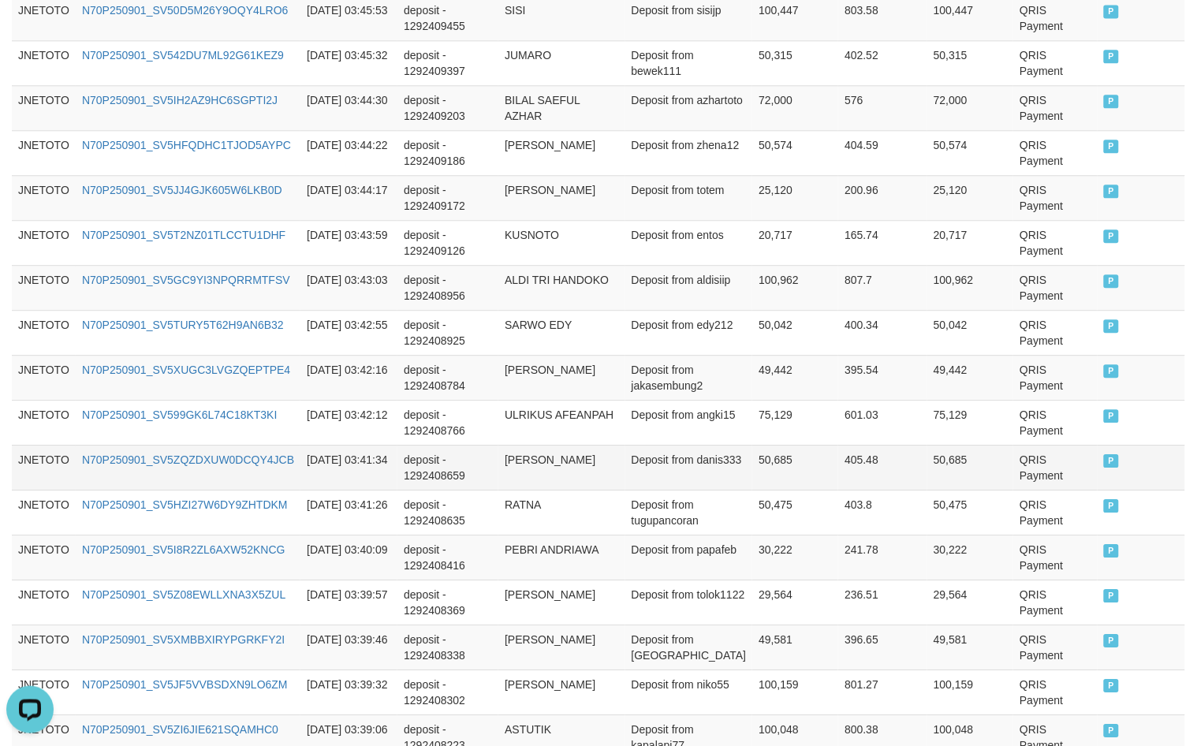
scroll to position [513, 0]
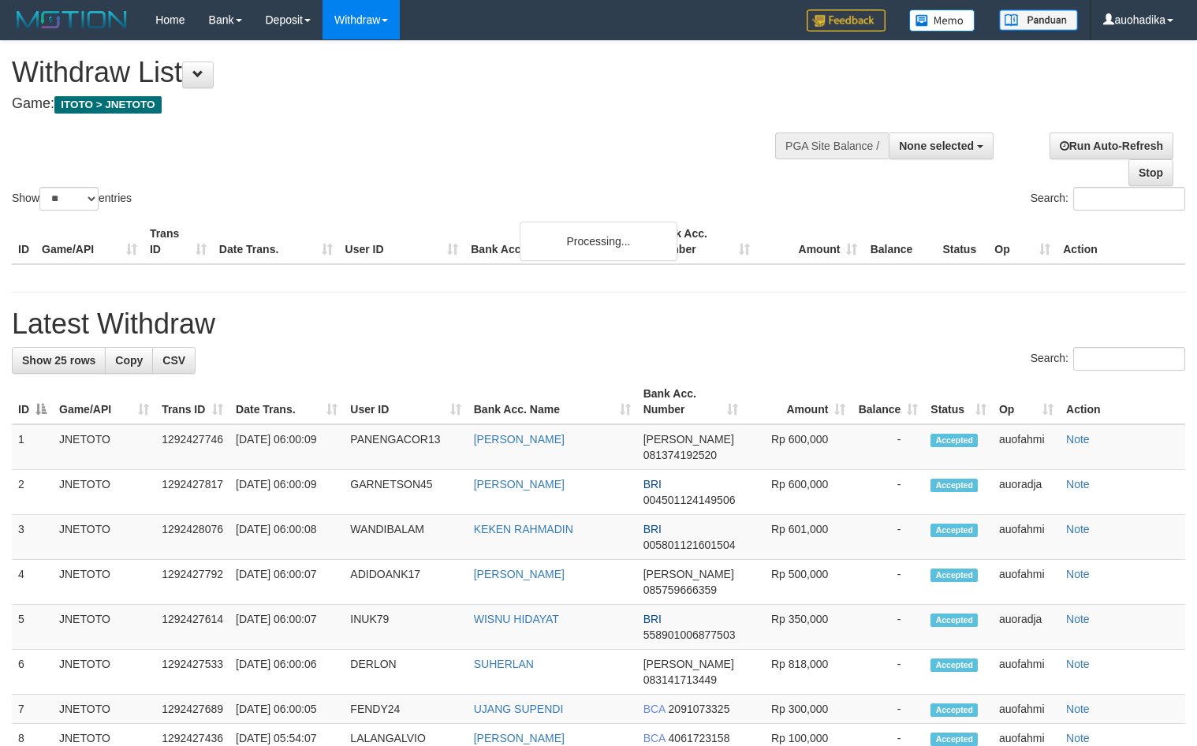
select select
select select "**"
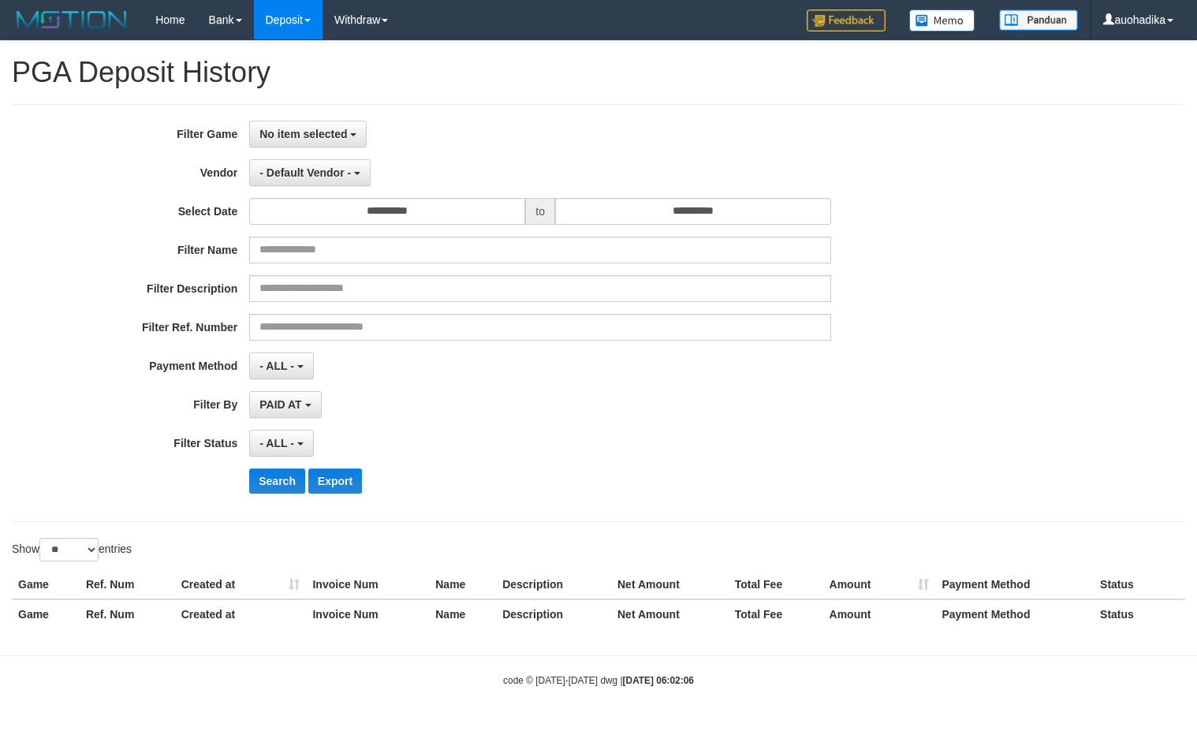
select select
select select "**"
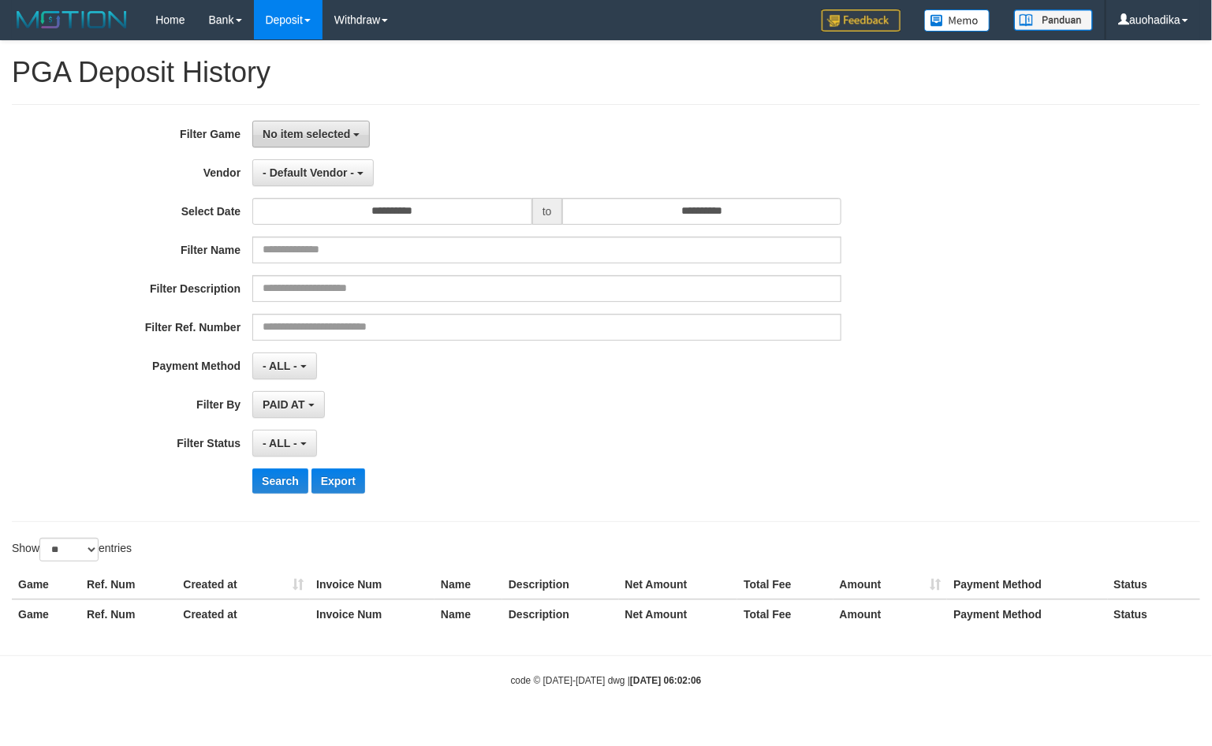
click at [329, 134] on span "No item selected" at bounding box center [307, 134] width 88 height 13
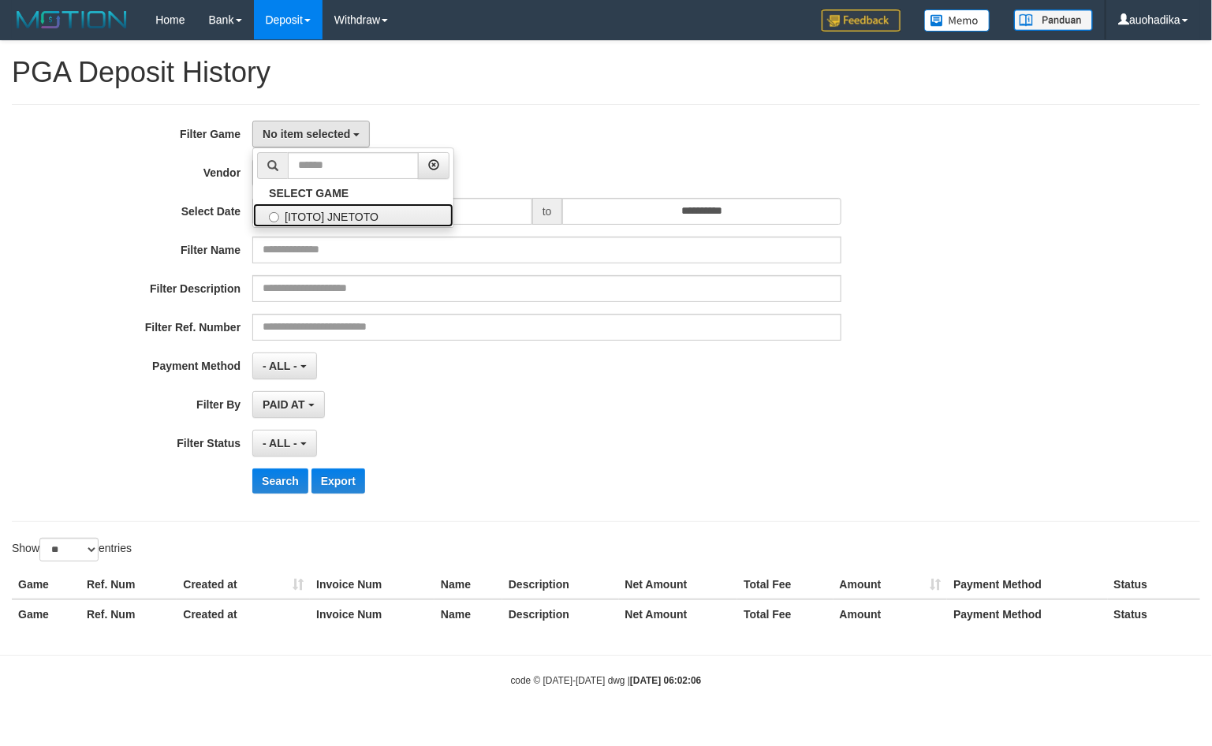
click at [334, 211] on label "[ITOTO] JNETOTO" at bounding box center [353, 215] width 200 height 24
select select "***"
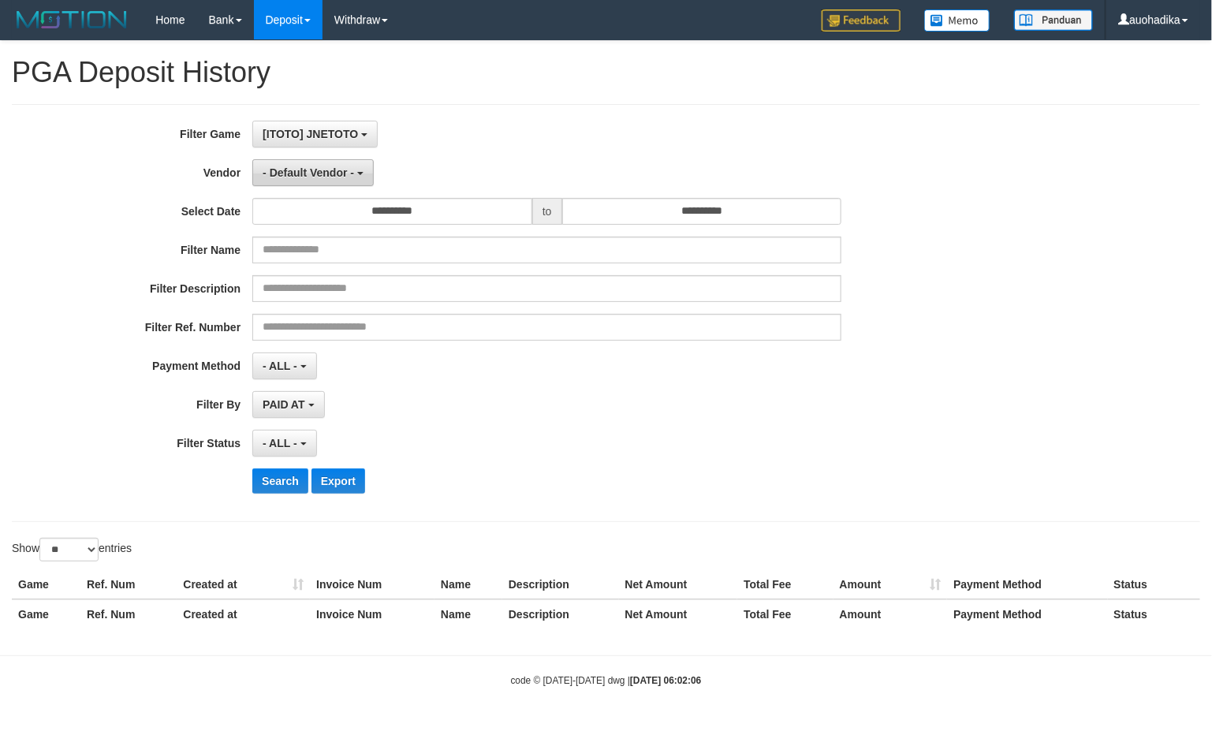
click at [320, 179] on span "- Default Vendor -" at bounding box center [308, 172] width 91 height 13
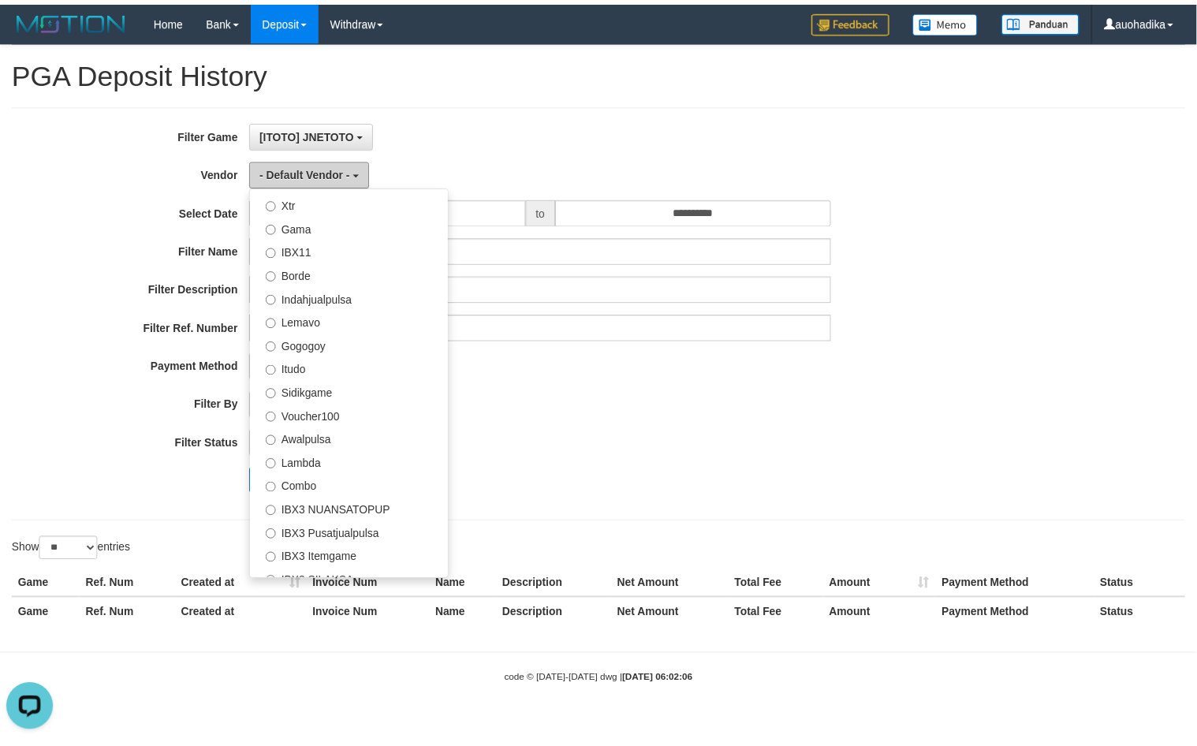
scroll to position [517, 0]
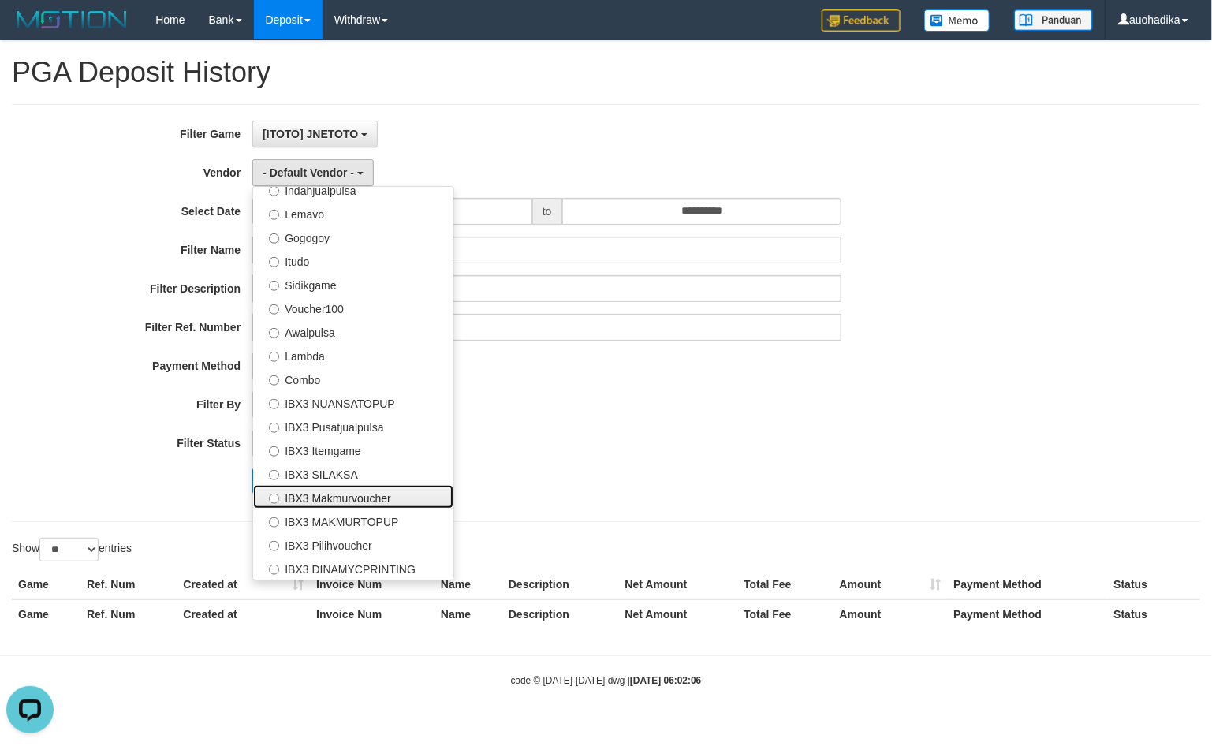
click at [386, 498] on label "IBX3 Makmurvoucher" at bounding box center [353, 497] width 200 height 24
select select "**********"
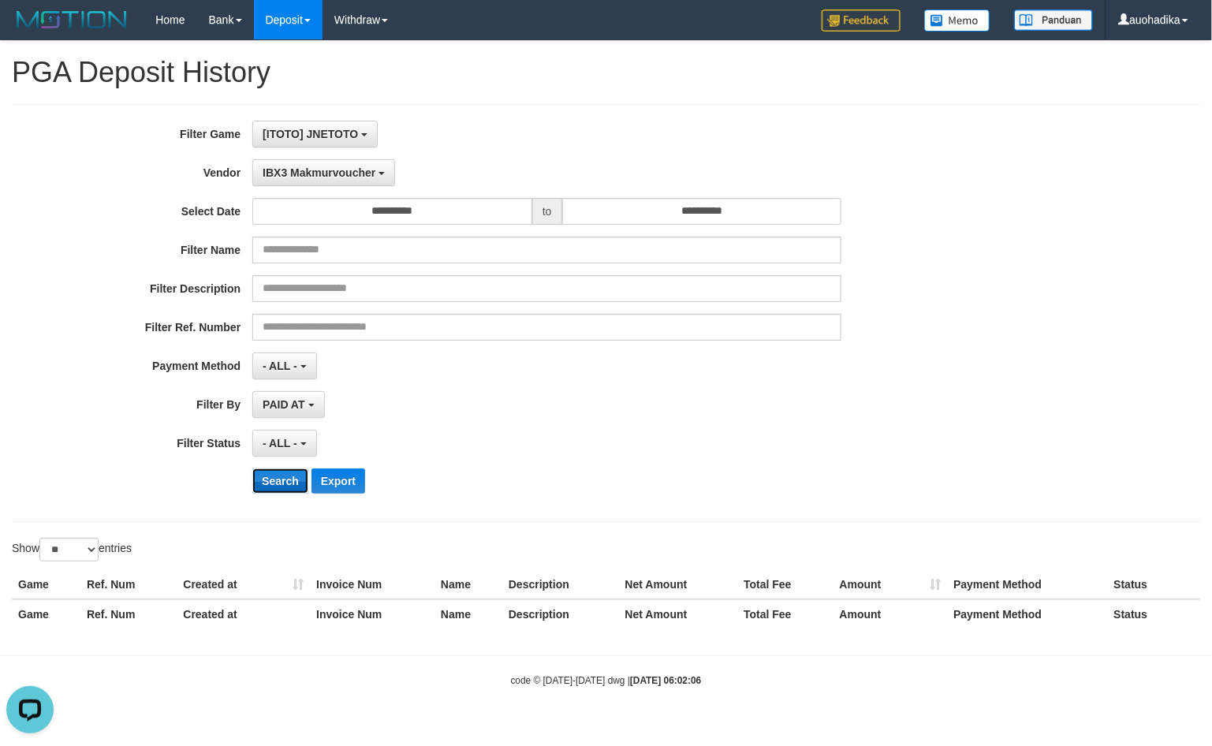
click at [305, 483] on button "Search" at bounding box center [280, 480] width 56 height 25
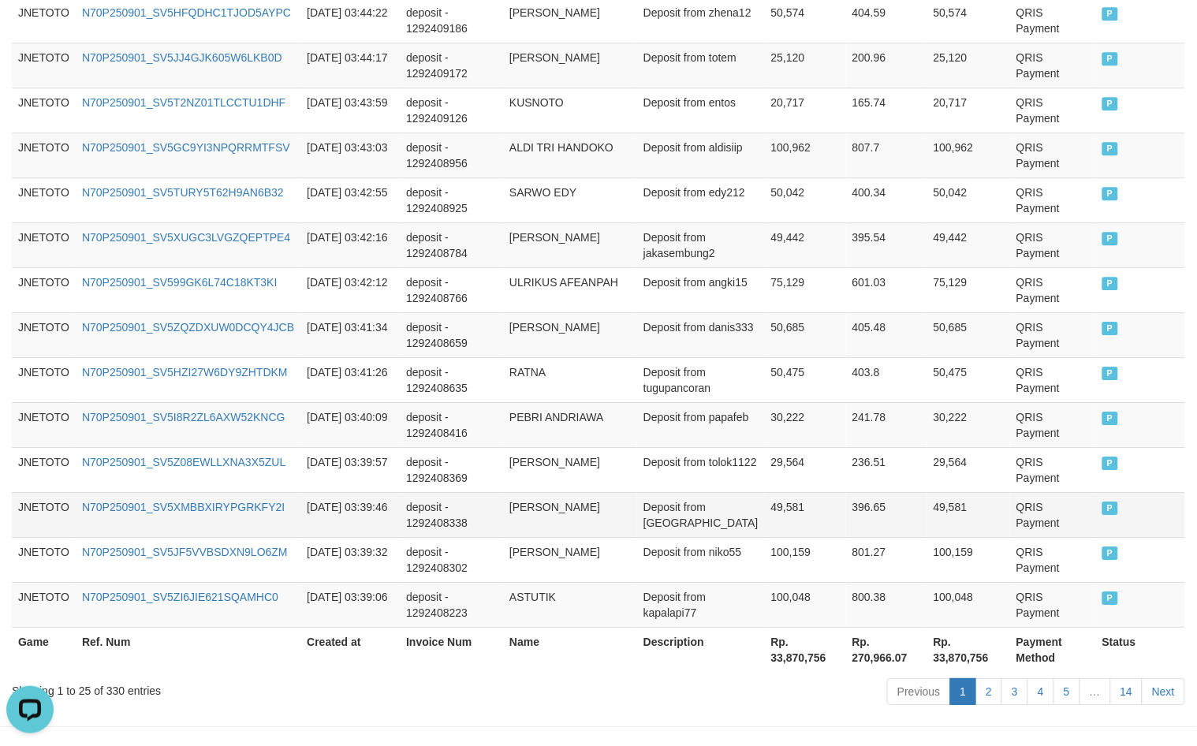
scroll to position [1171, 0]
